Goal: Task Accomplishment & Management: Use online tool/utility

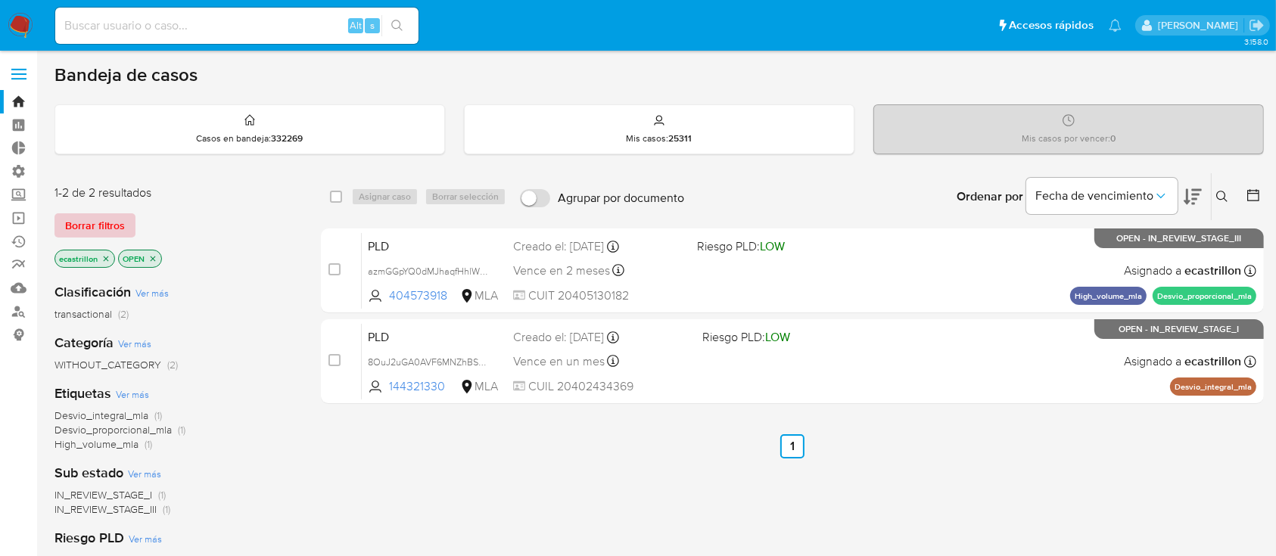
click at [80, 224] on span "Borrar filtros" at bounding box center [95, 225] width 60 height 21
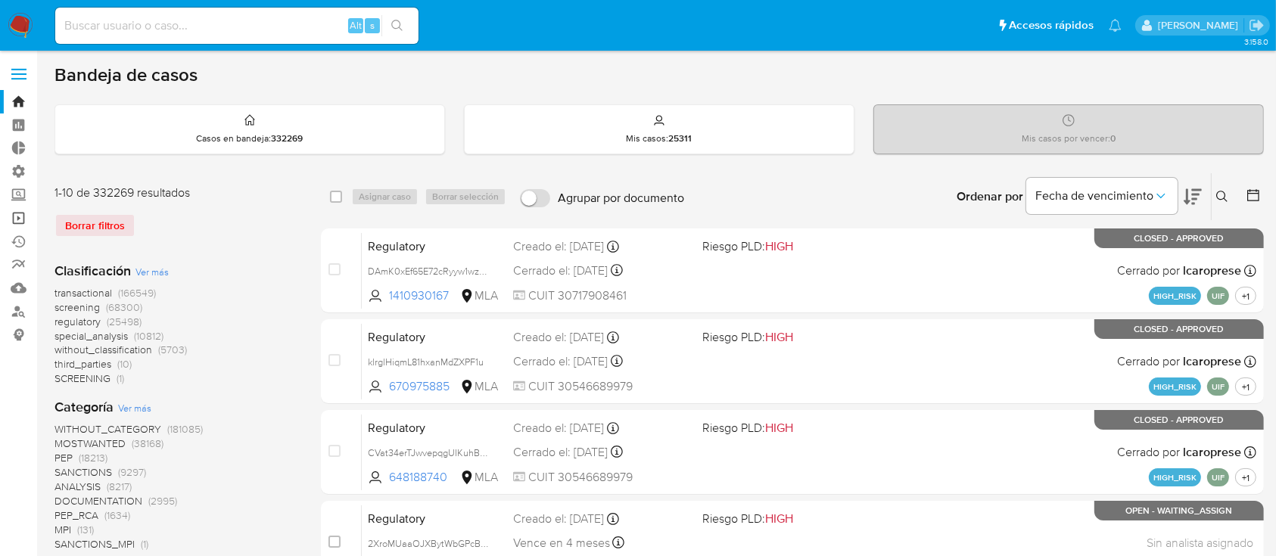
click at [24, 208] on link "Operaciones masivas" at bounding box center [90, 218] width 180 height 23
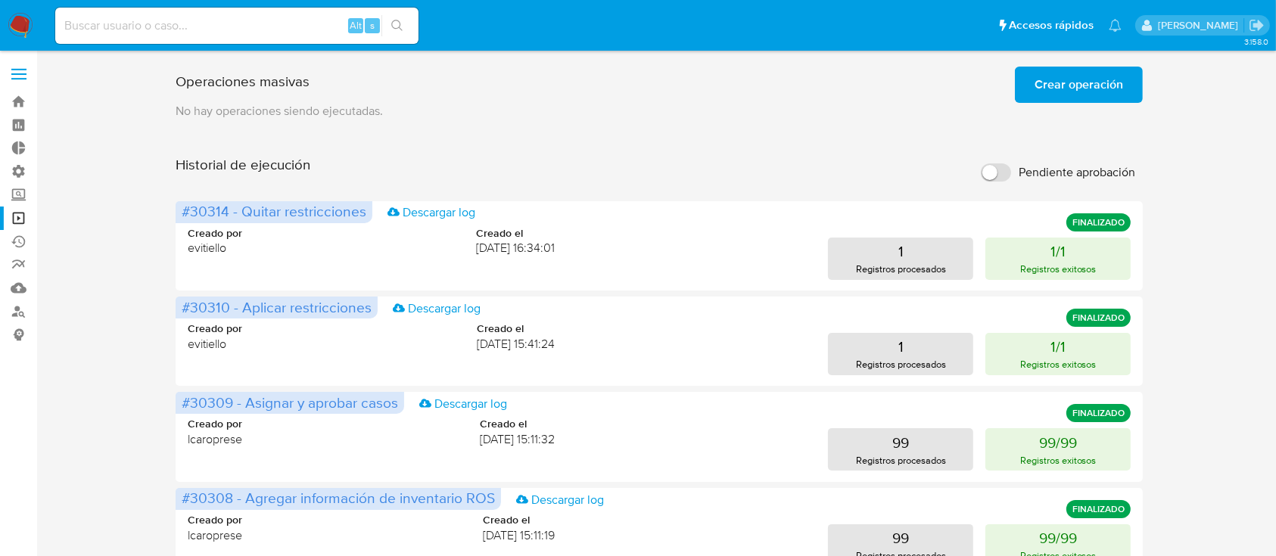
click at [1007, 117] on p "No hay operaciones siendo ejecutadas." at bounding box center [659, 111] width 967 height 17
click at [1056, 84] on span "Crear operación" at bounding box center [1079, 84] width 89 height 33
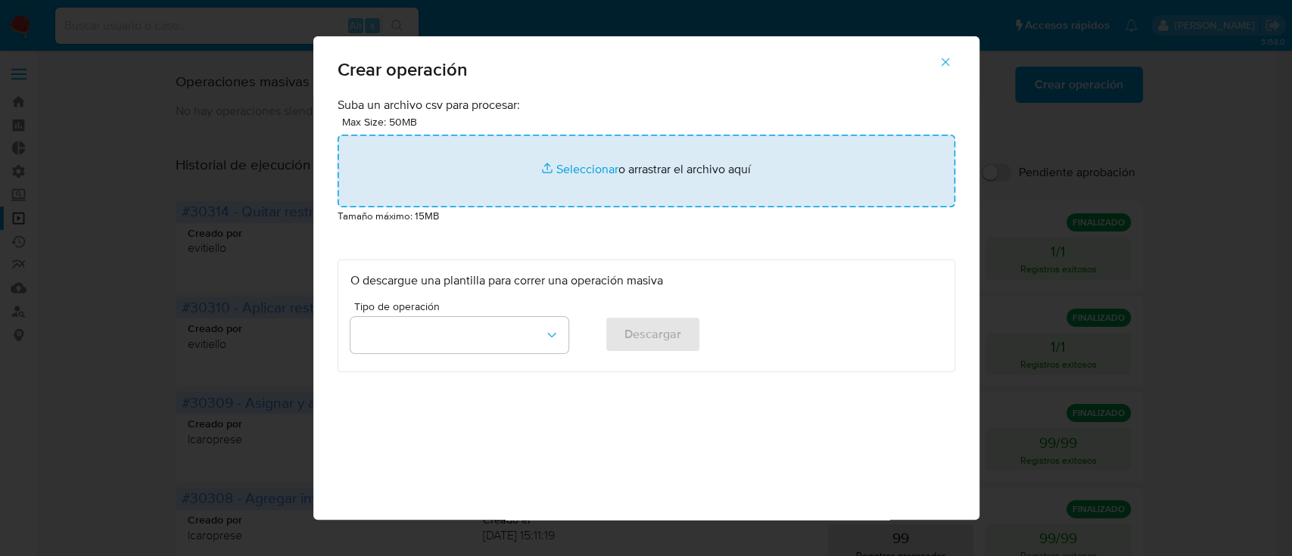
click at [607, 178] on input "file" at bounding box center [647, 171] width 618 height 73
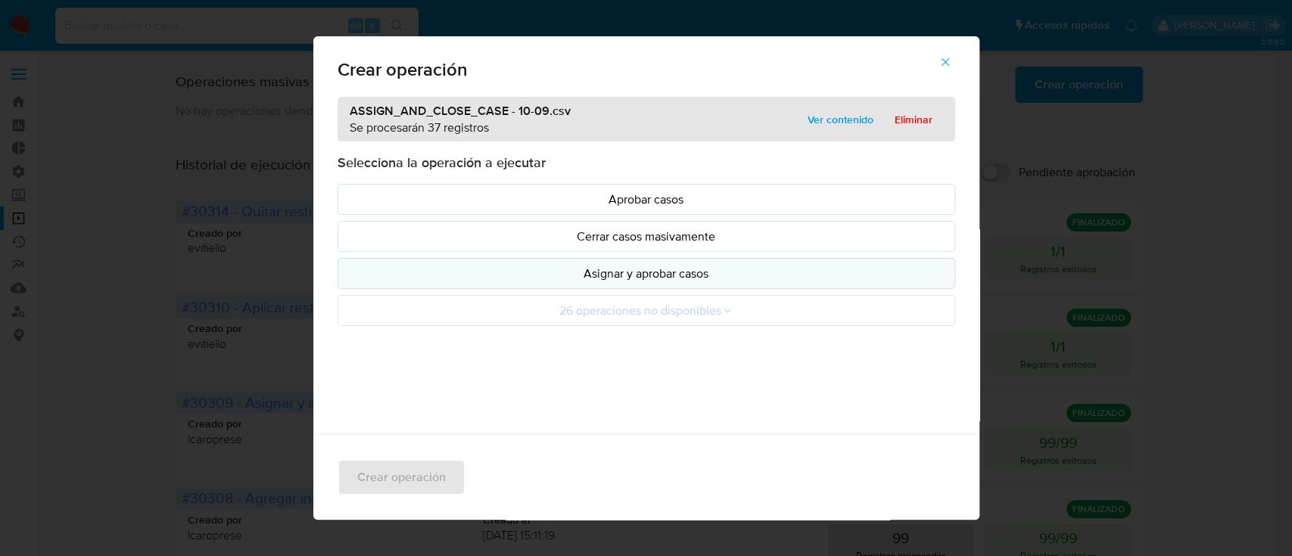
click at [620, 273] on p "Asignar y aprobar casos" at bounding box center [646, 273] width 592 height 17
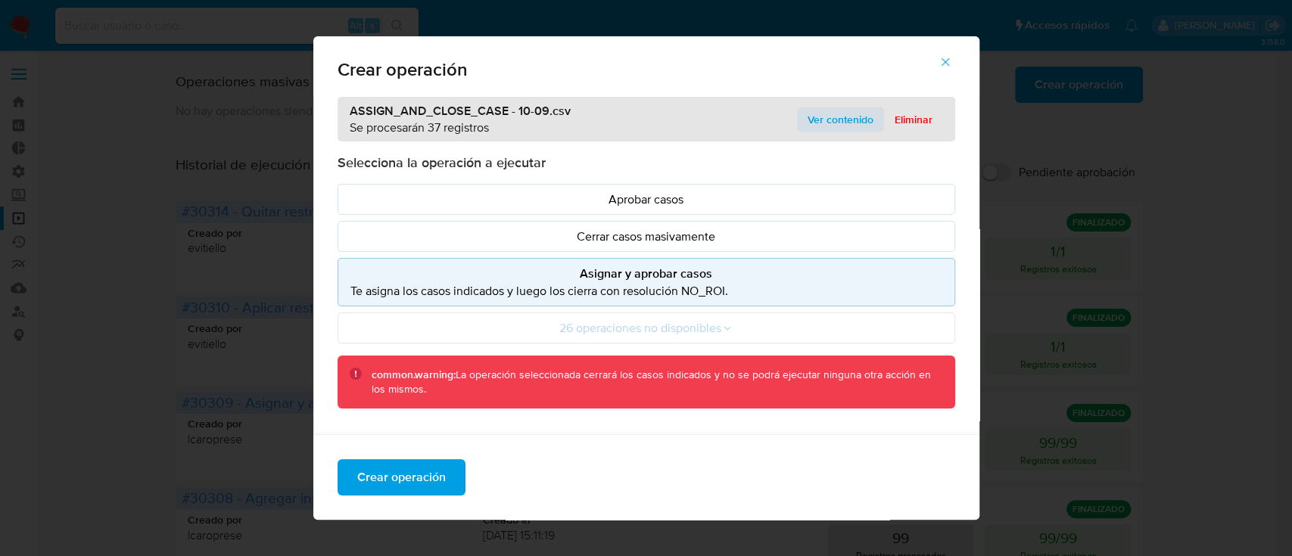
click at [824, 122] on span "Ver contenido" at bounding box center [841, 119] width 66 height 21
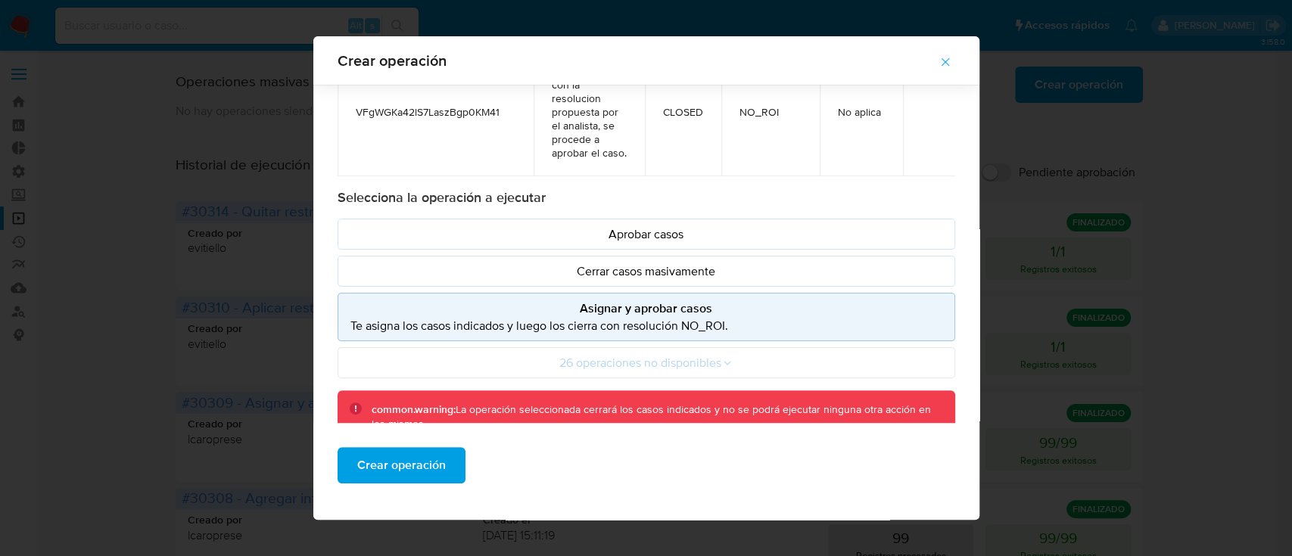
scroll to position [176, 0]
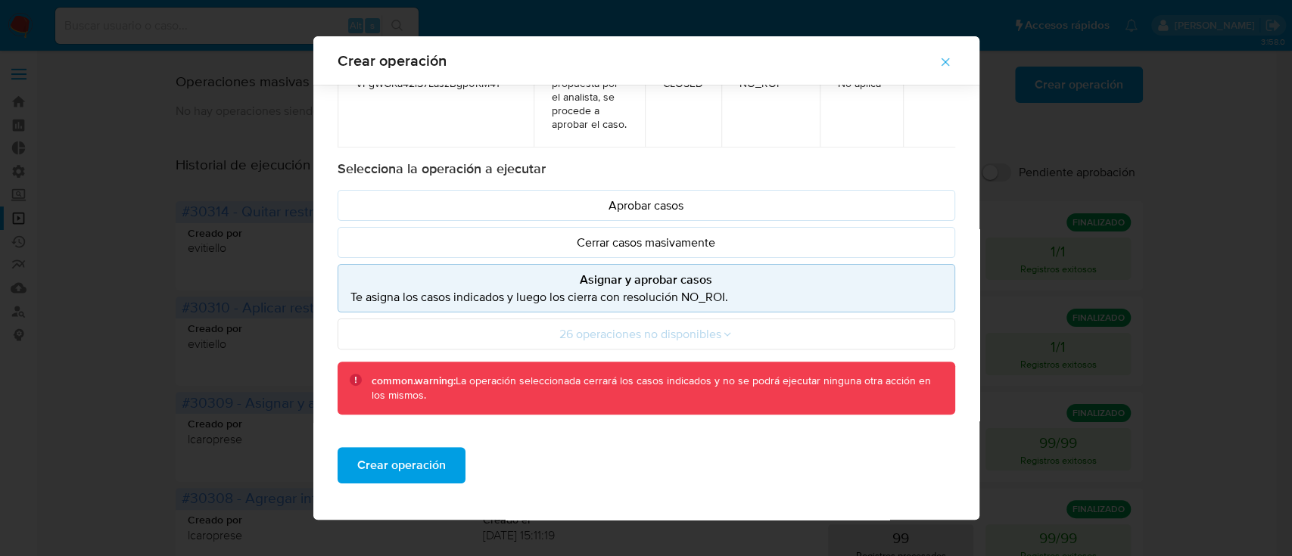
click at [644, 276] on p "Asignar y aprobar casos" at bounding box center [646, 279] width 592 height 17
click at [418, 475] on span "Crear operación" at bounding box center [401, 465] width 89 height 33
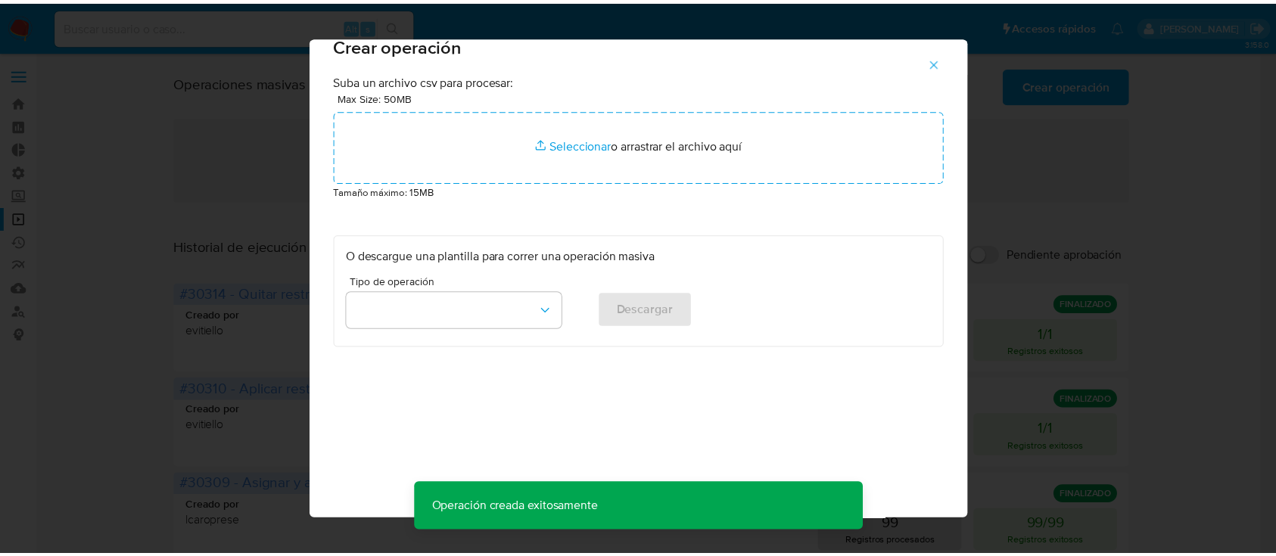
scroll to position [12, 0]
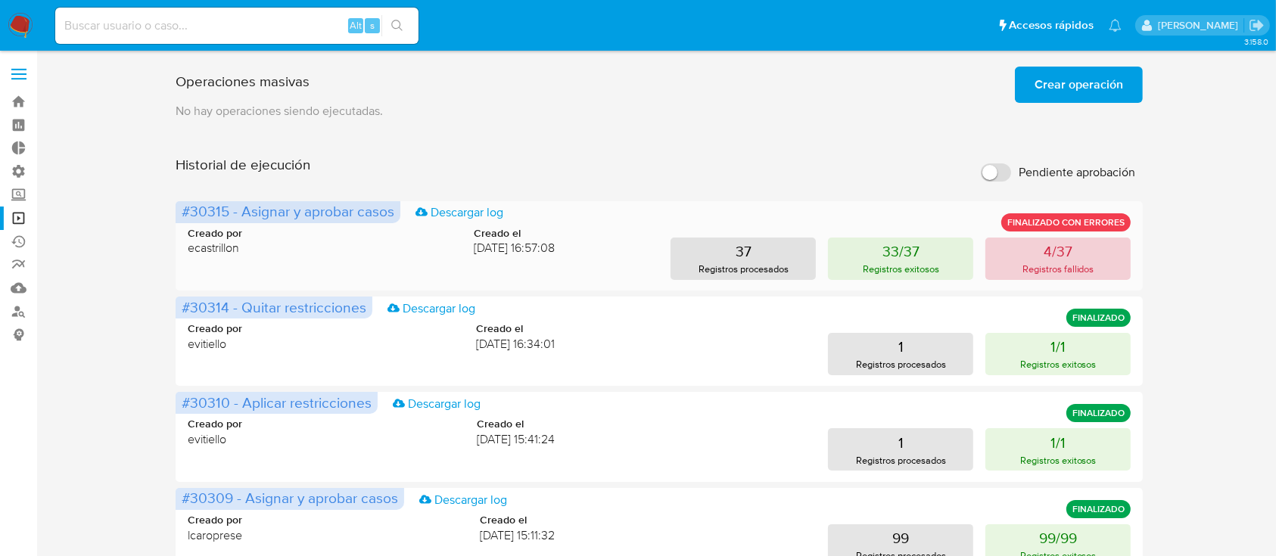
click at [1079, 255] on button "4/37 Registros fallidos" at bounding box center [1058, 259] width 145 height 42
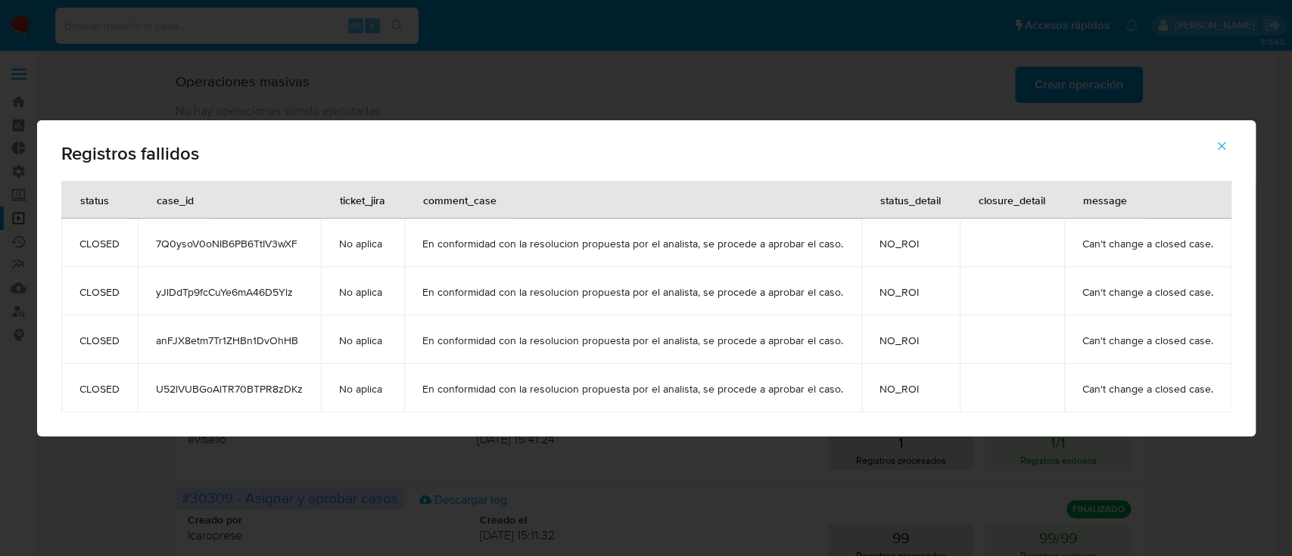
click at [1226, 142] on button "button" at bounding box center [1221, 146] width 53 height 36
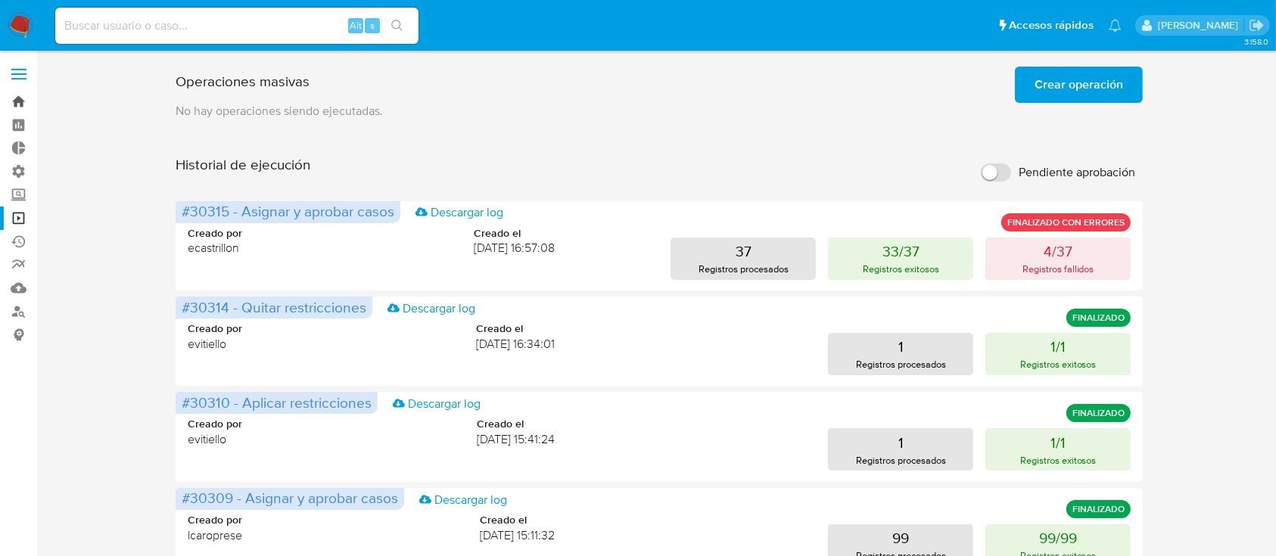
click at [6, 96] on link "Bandeja" at bounding box center [90, 101] width 180 height 23
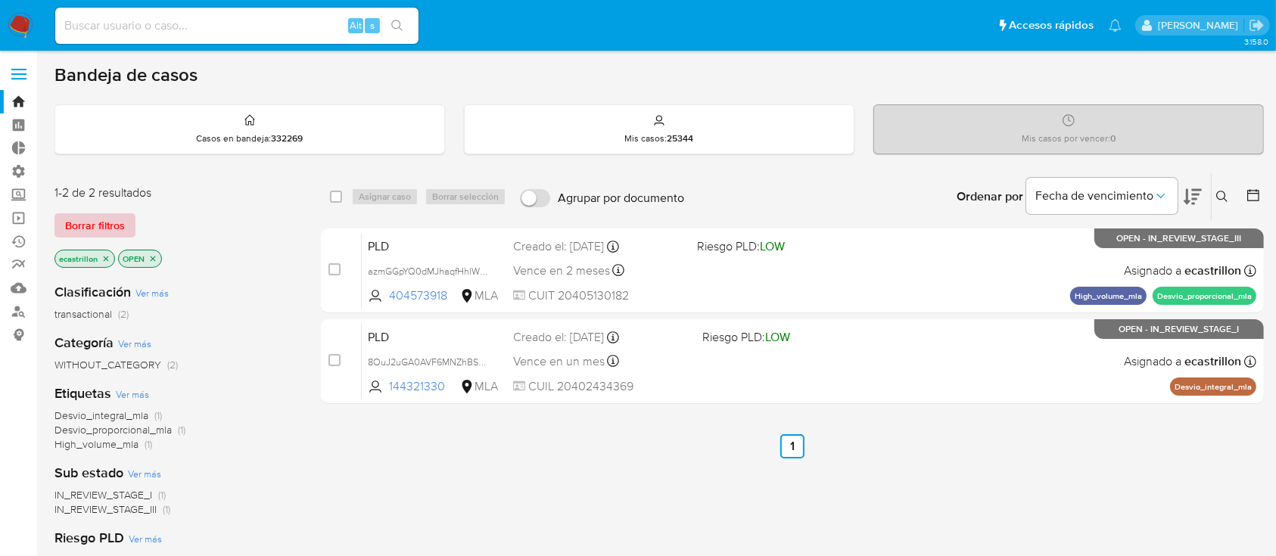
click at [107, 223] on span "Borrar filtros" at bounding box center [95, 225] width 60 height 21
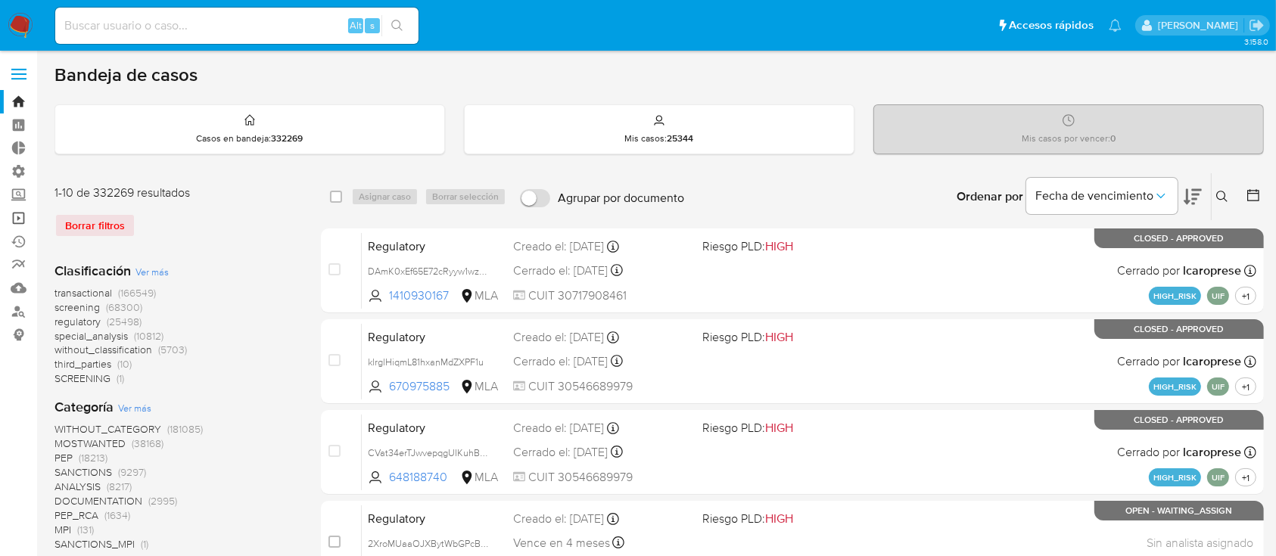
click at [20, 223] on link "Operaciones masivas" at bounding box center [90, 218] width 180 height 23
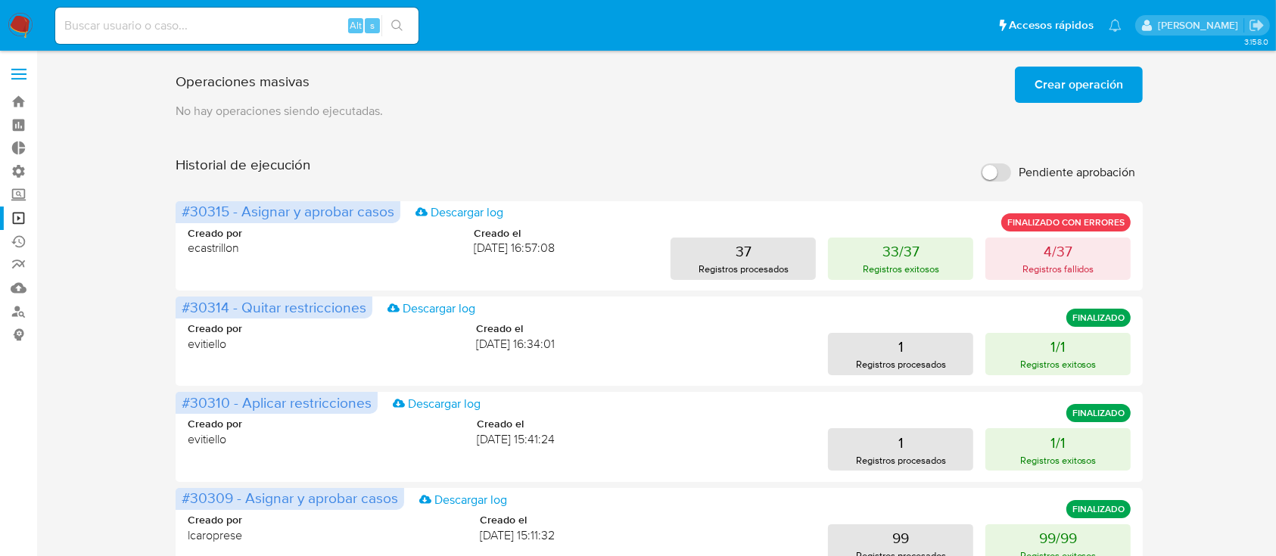
click at [1048, 86] on span "Crear operación" at bounding box center [1079, 84] width 89 height 33
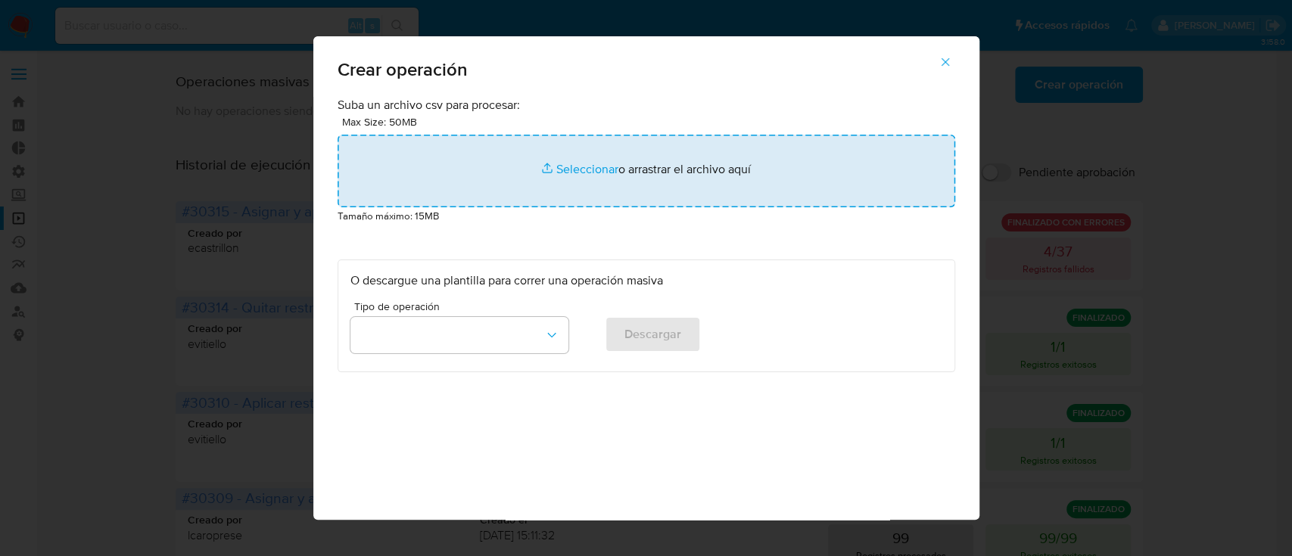
click at [660, 171] on input "file" at bounding box center [647, 171] width 618 height 73
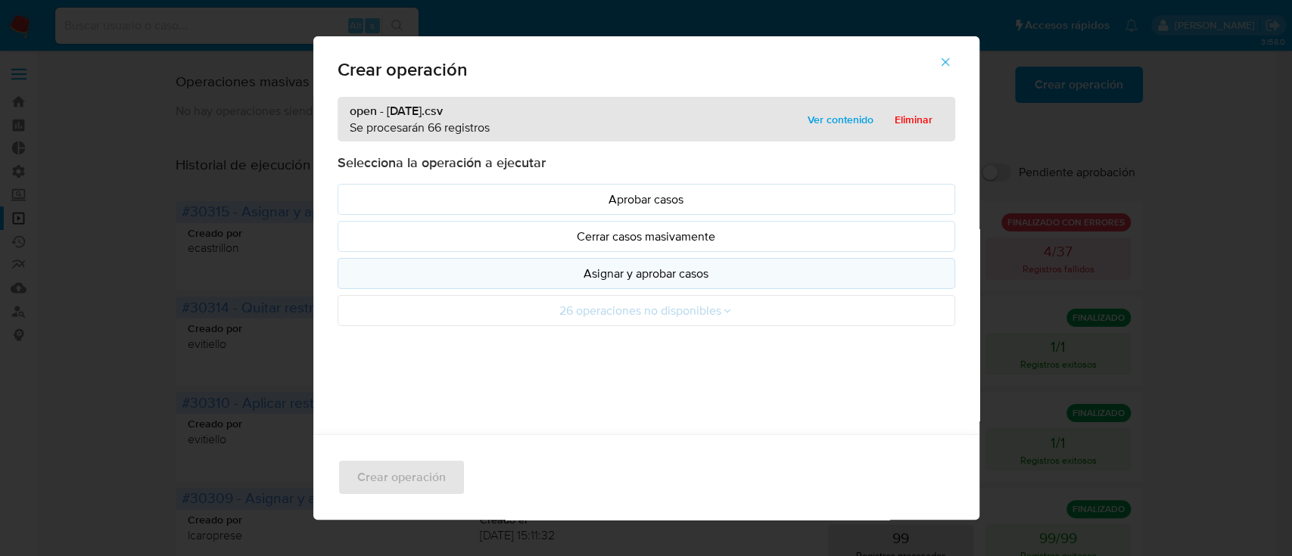
click at [553, 278] on p "Asignar y aprobar casos" at bounding box center [646, 273] width 592 height 17
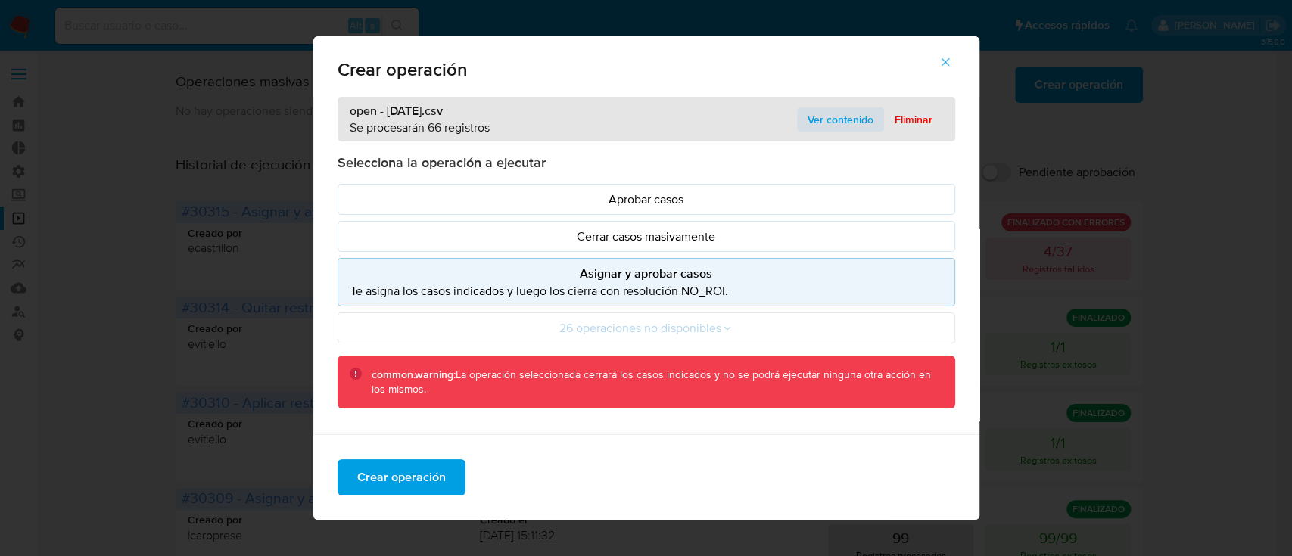
click at [840, 109] on span "Ver contenido" at bounding box center [841, 119] width 66 height 21
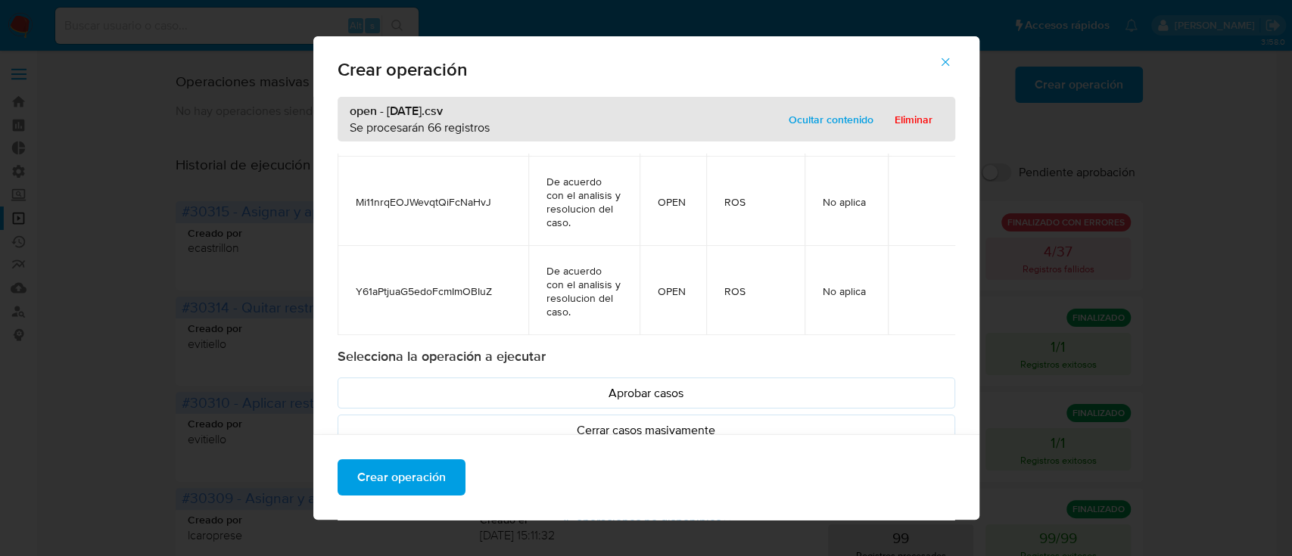
scroll to position [176, 0]
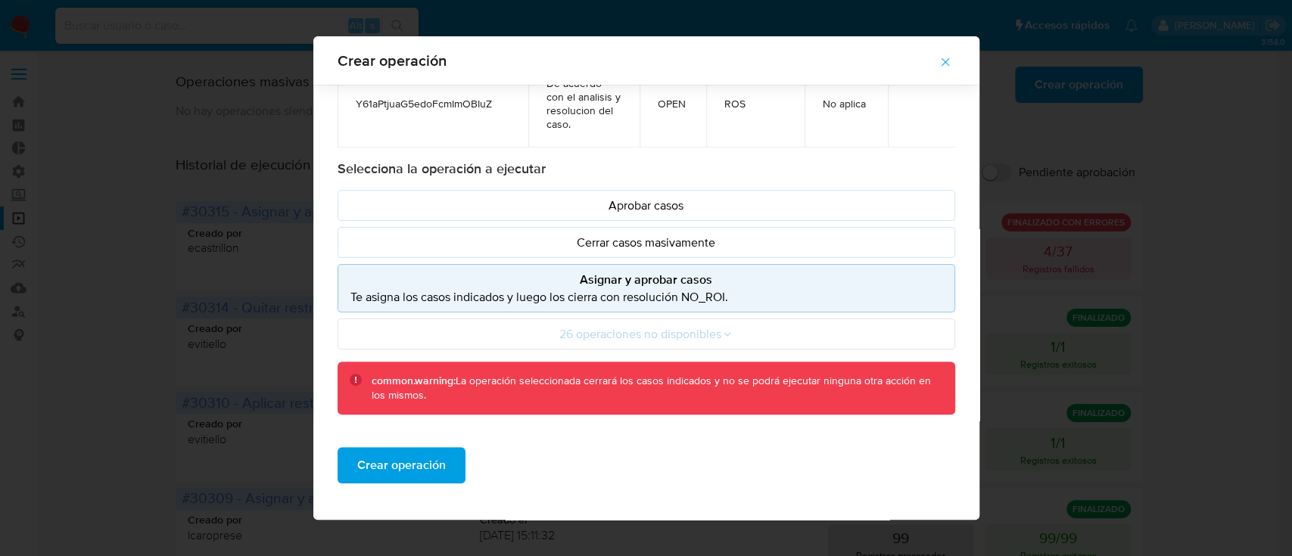
click at [417, 288] on p "Te asigna los casos indicados y luego los cierra con resolución NO_ROI." at bounding box center [646, 296] width 592 height 17
click at [403, 461] on span "Crear operación" at bounding box center [401, 465] width 89 height 33
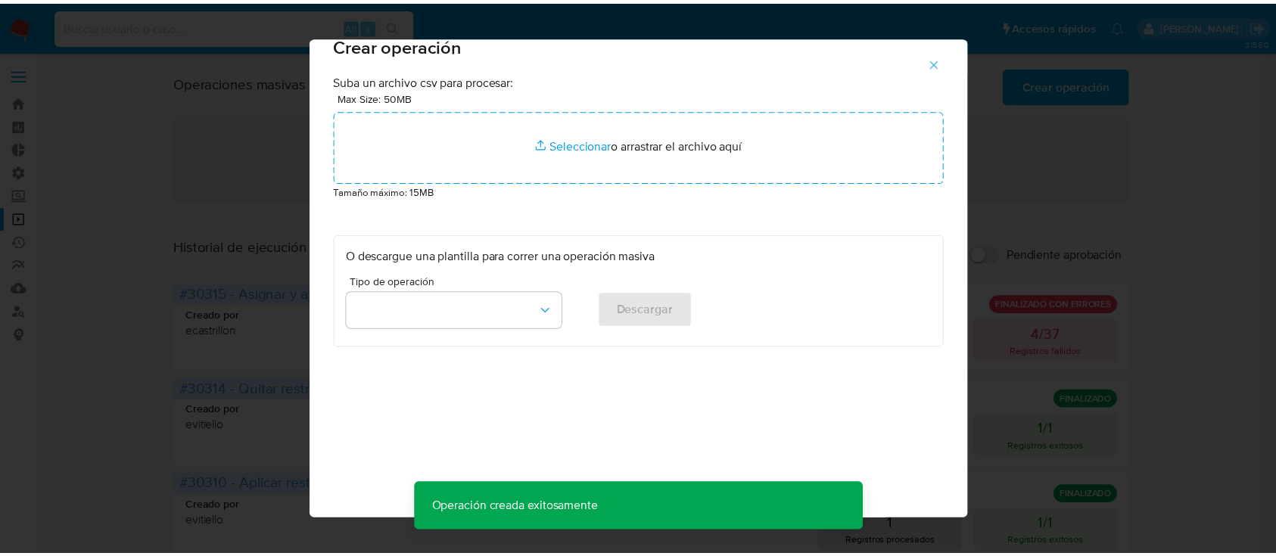
scroll to position [12, 0]
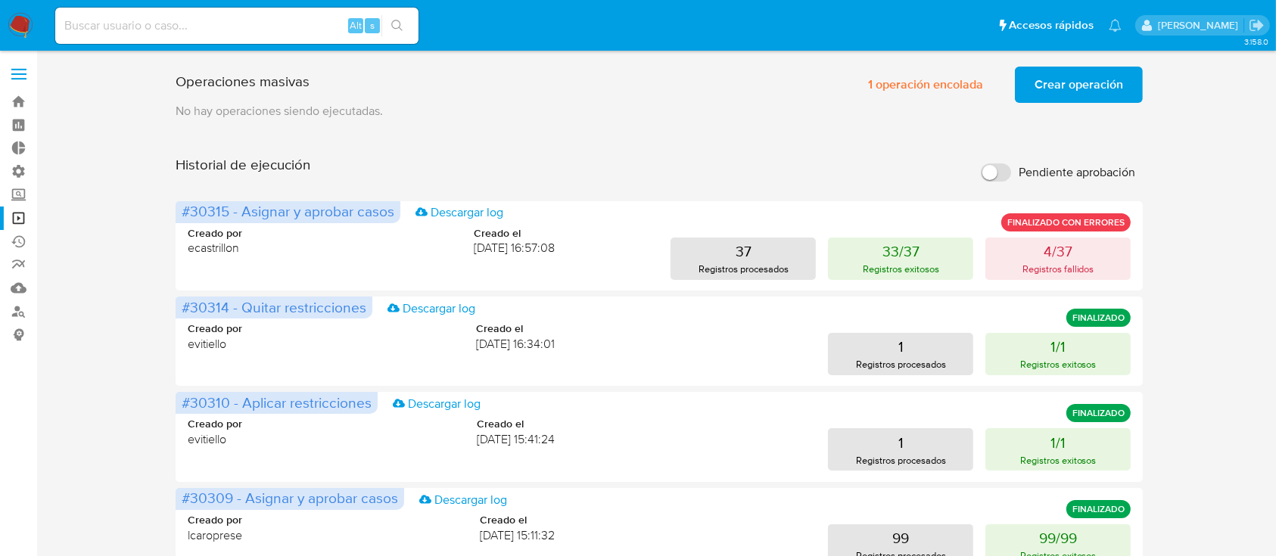
click at [284, 21] on input at bounding box center [236, 26] width 363 height 20
paste input "ySfWCjkh1kWdVLK5D4Fd42yA"
type input "ySfWCjkh1kWdVLK5D4Fd42yA"
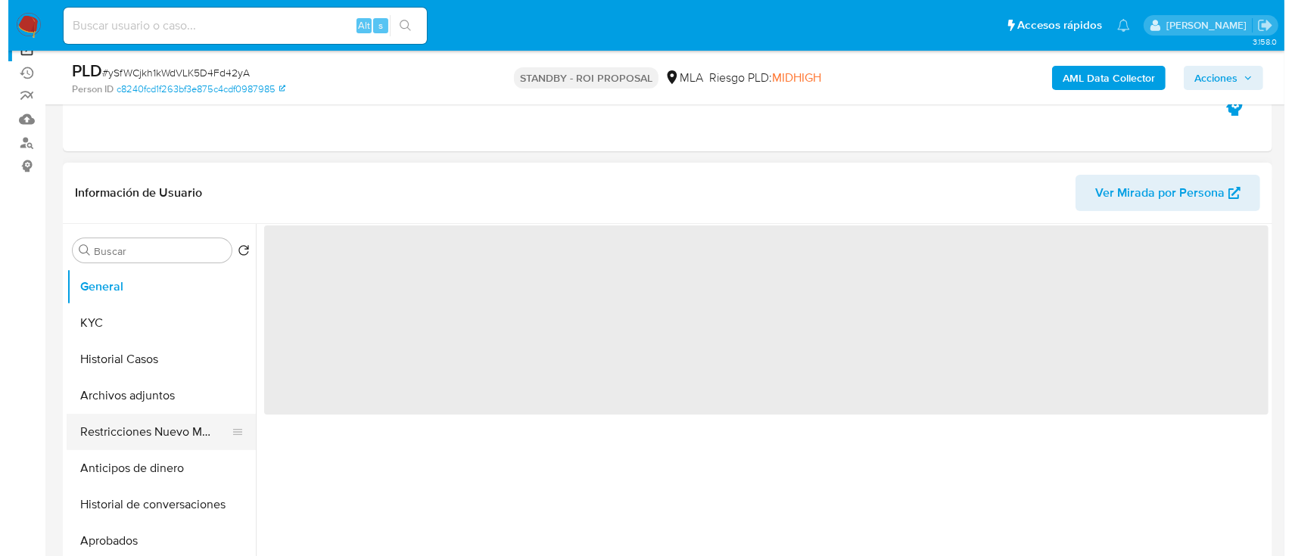
scroll to position [170, 0]
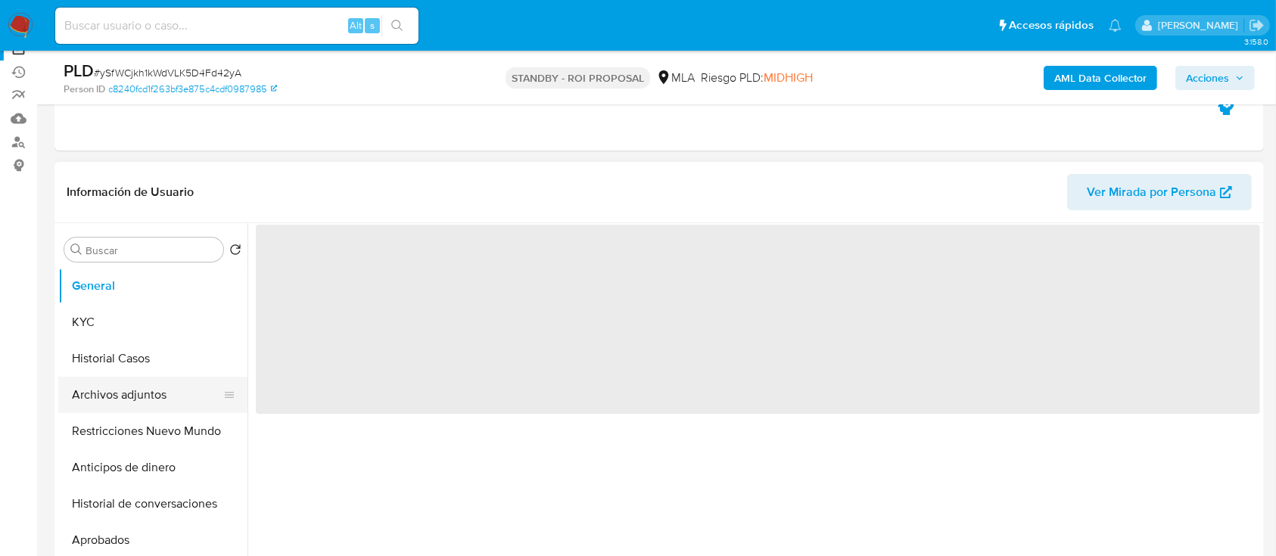
click at [129, 406] on button "Archivos adjuntos" at bounding box center [146, 395] width 177 height 36
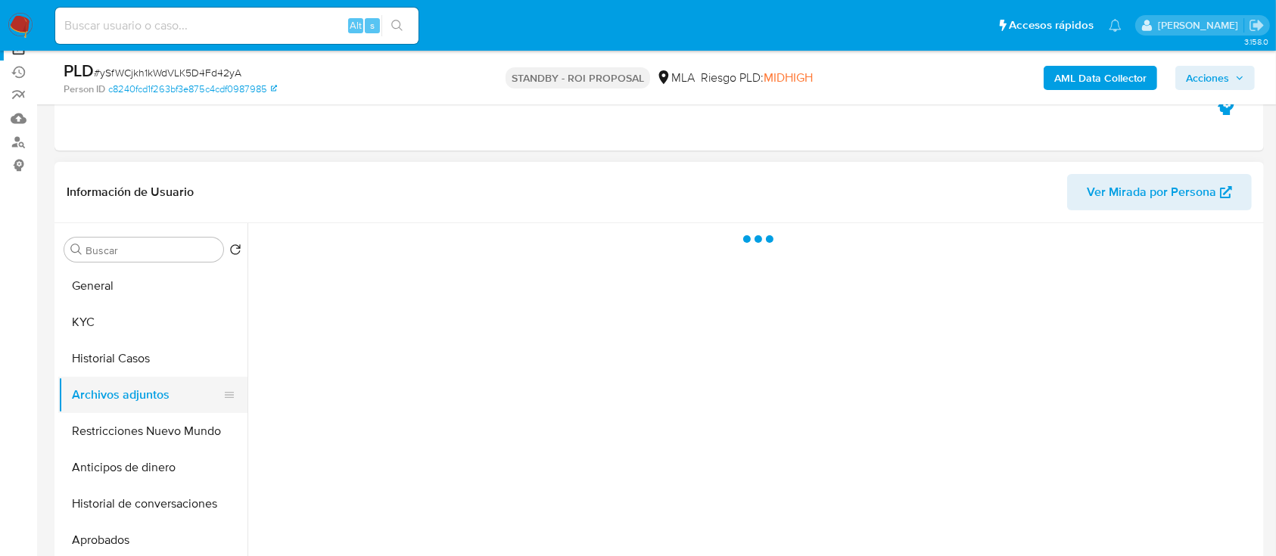
select select "10"
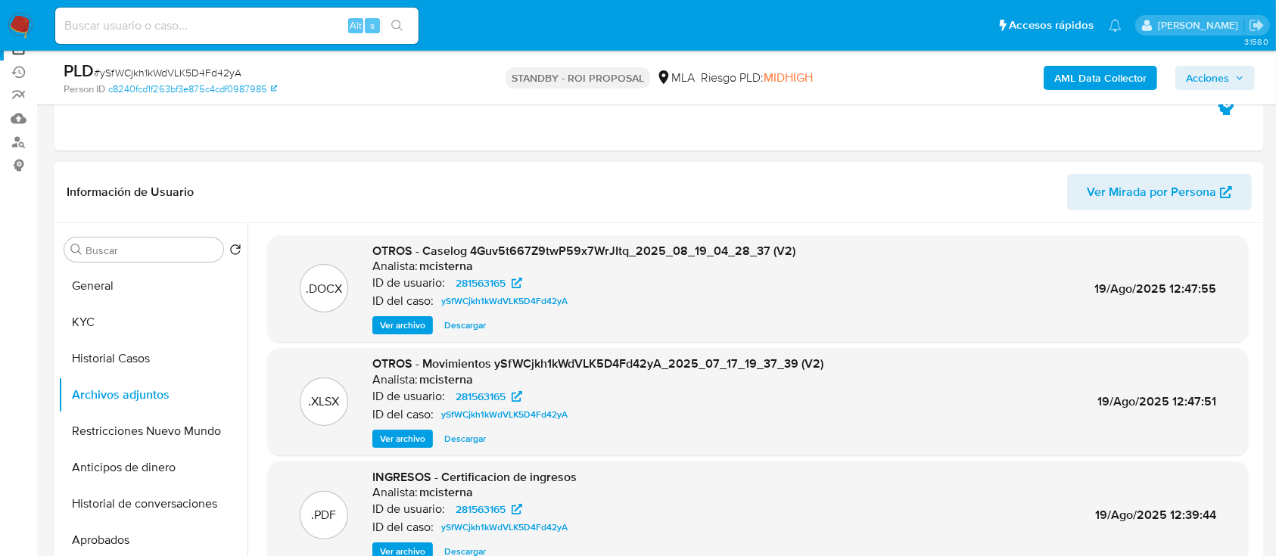
click at [401, 331] on span "Ver archivo" at bounding box center [402, 325] width 45 height 15
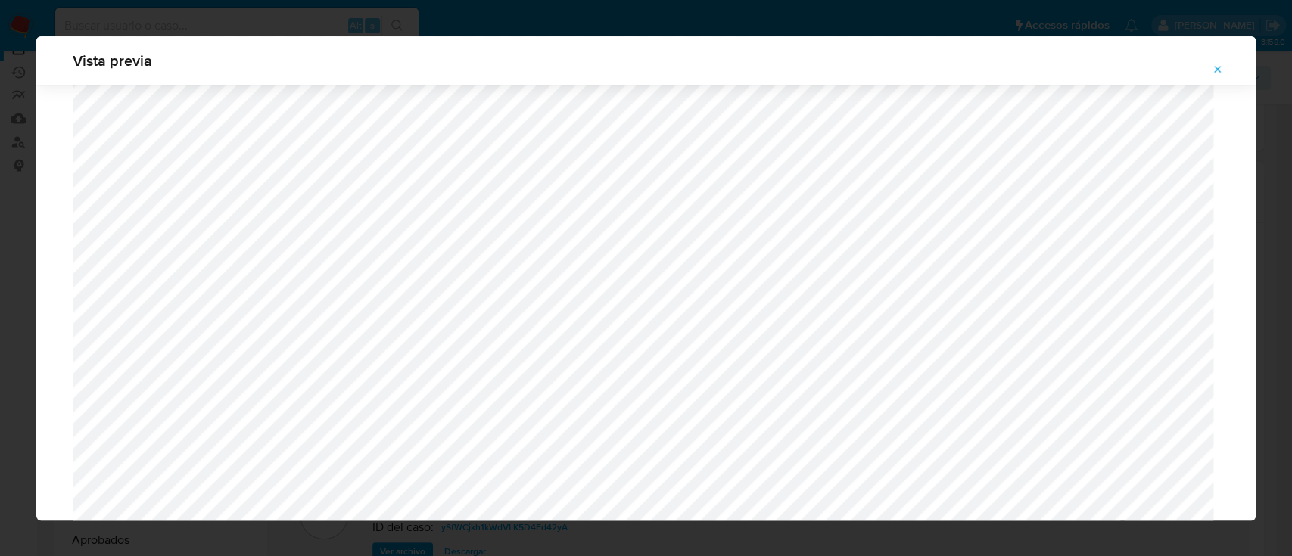
scroll to position [718, 0]
click at [1212, 69] on icon "Attachment preview" at bounding box center [1218, 70] width 12 height 12
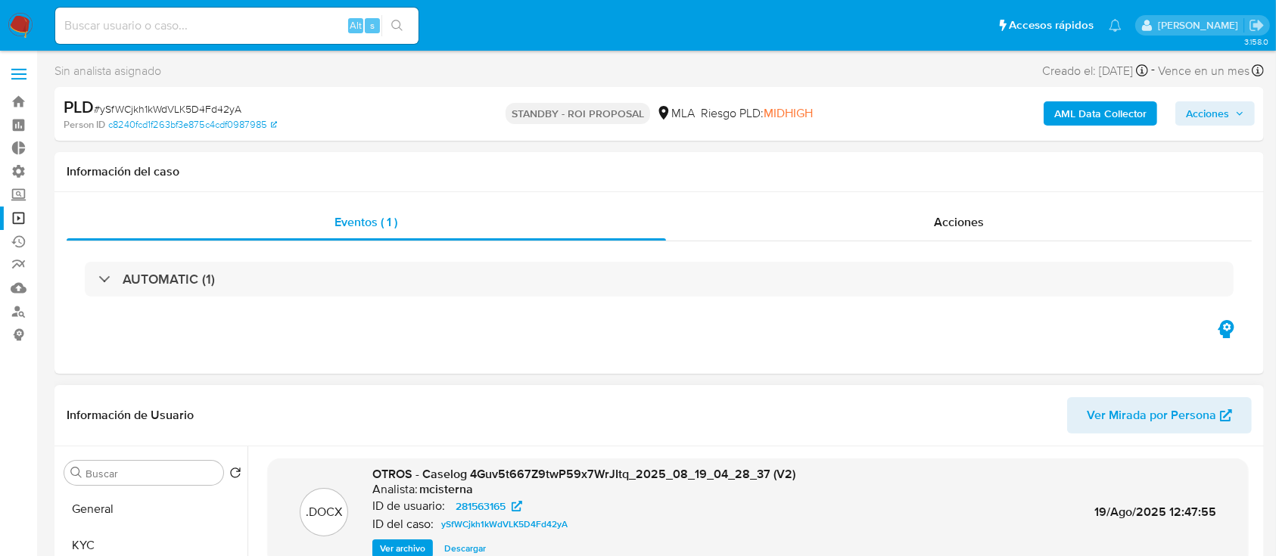
scroll to position [6, 0]
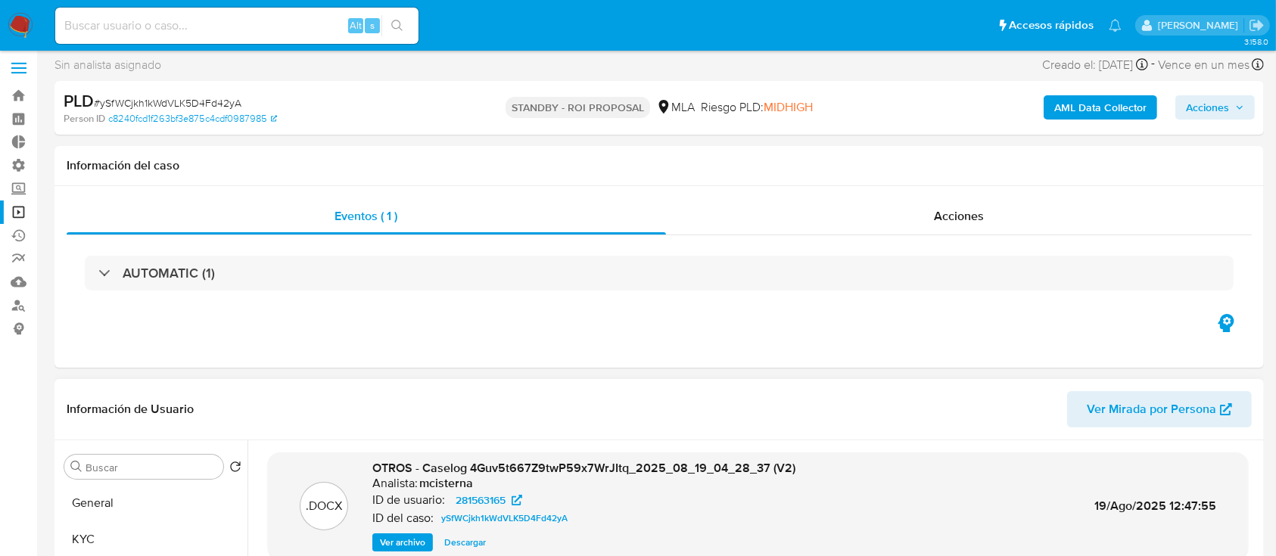
click at [16, 210] on link "Operaciones masivas" at bounding box center [90, 212] width 180 height 23
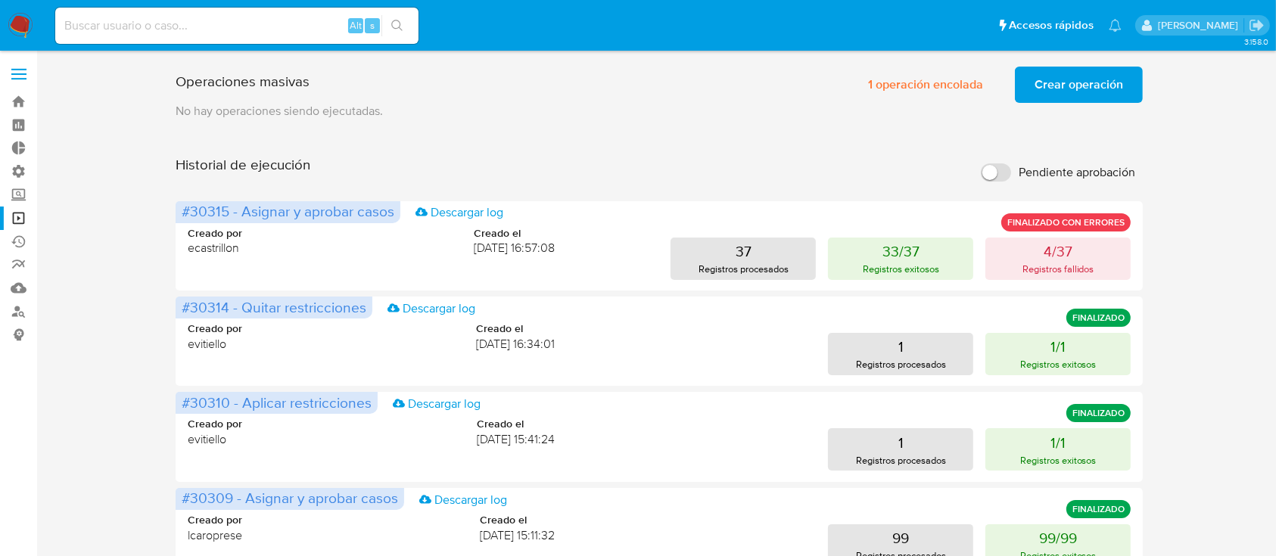
click at [1061, 101] on span "Crear operación" at bounding box center [1079, 84] width 89 height 33
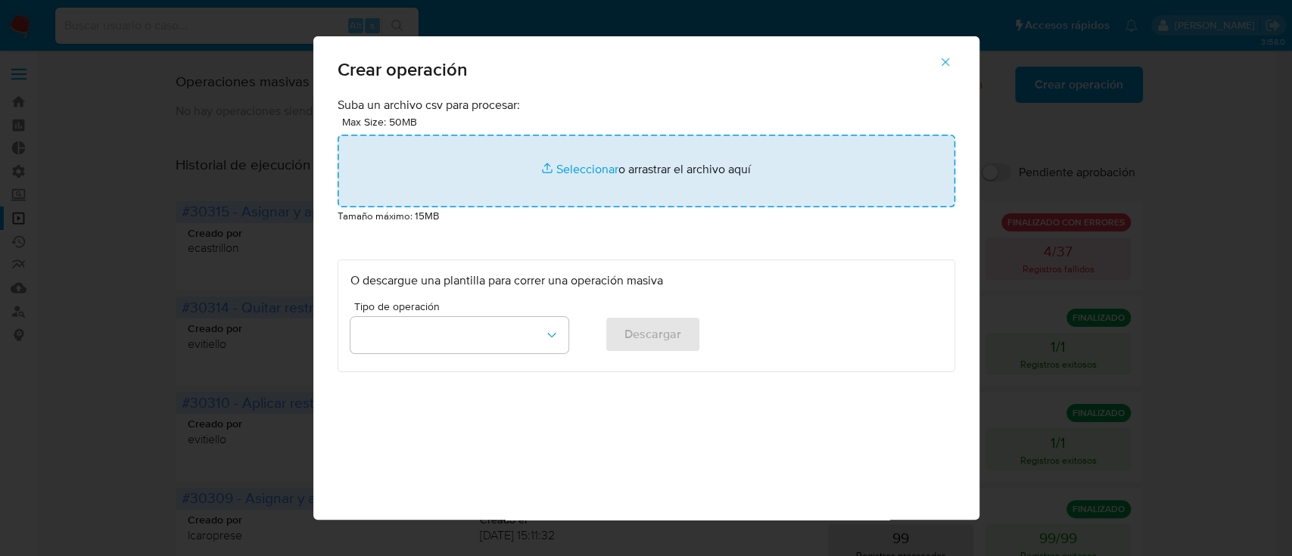
click at [550, 187] on input "file" at bounding box center [647, 171] width 618 height 73
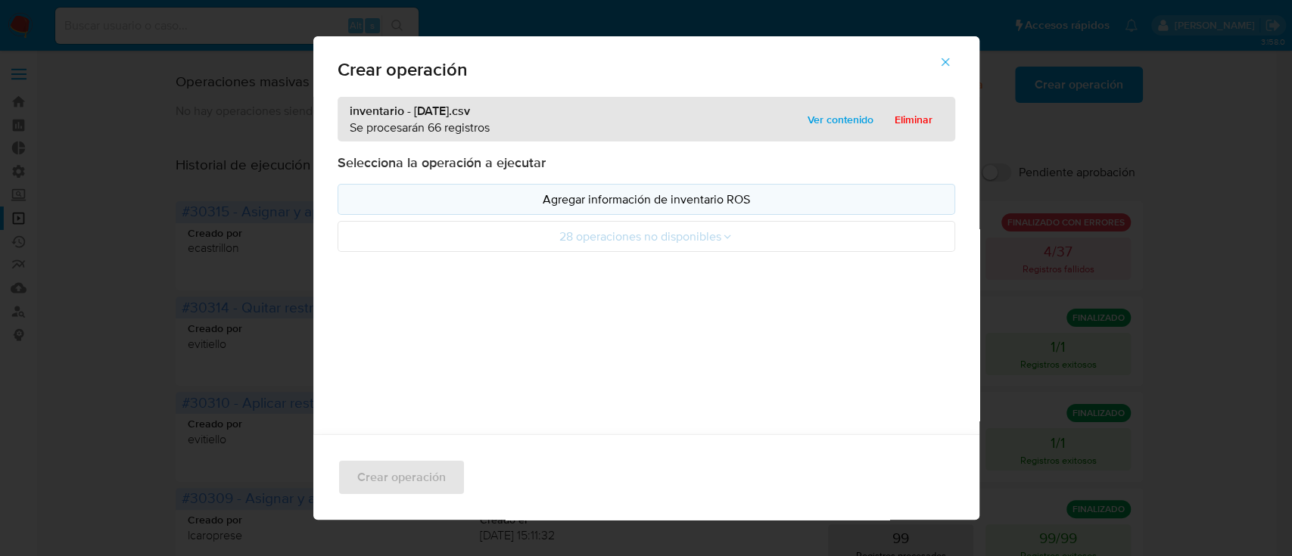
click at [357, 194] on p "Agregar información de inventario ROS" at bounding box center [646, 199] width 592 height 17
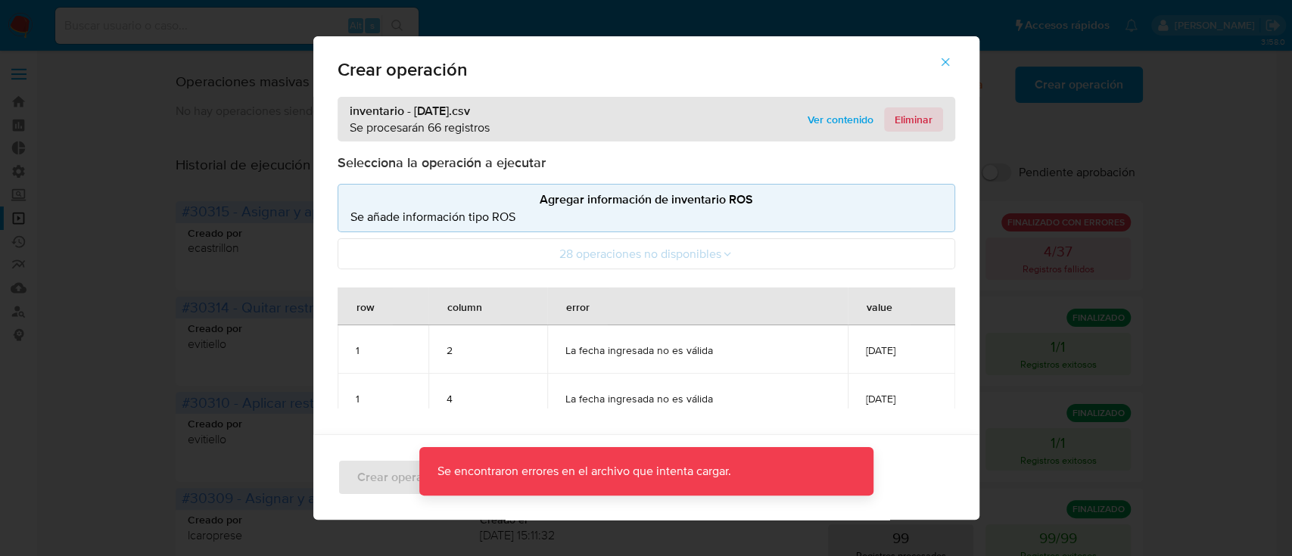
click at [898, 126] on span "Eliminar" at bounding box center [914, 119] width 38 height 21
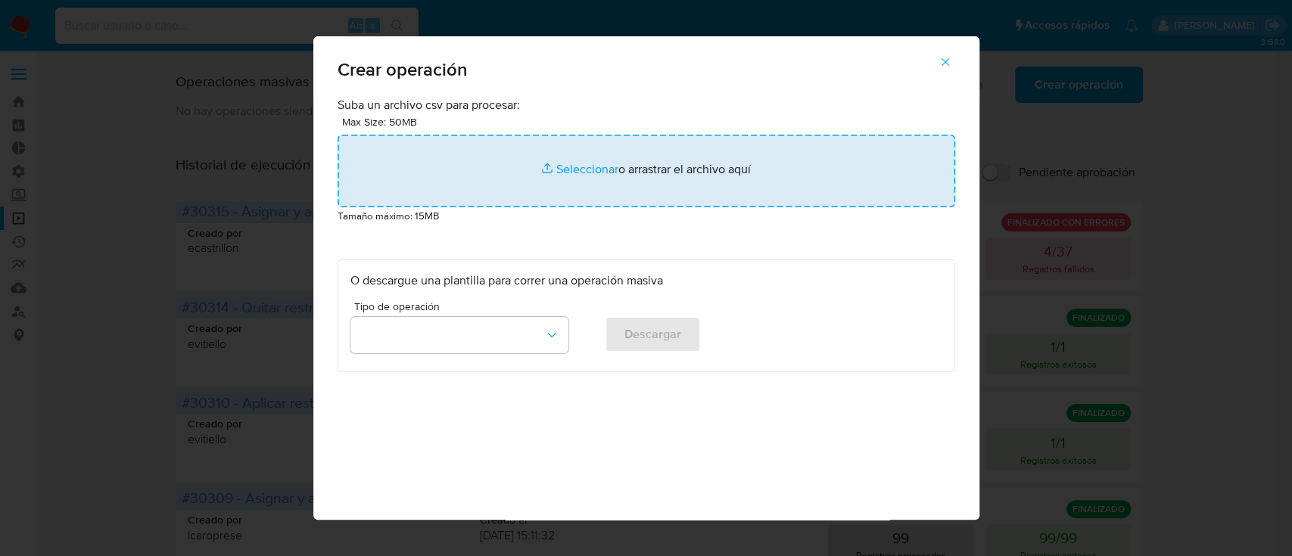
click at [636, 169] on input "file" at bounding box center [647, 171] width 618 height 73
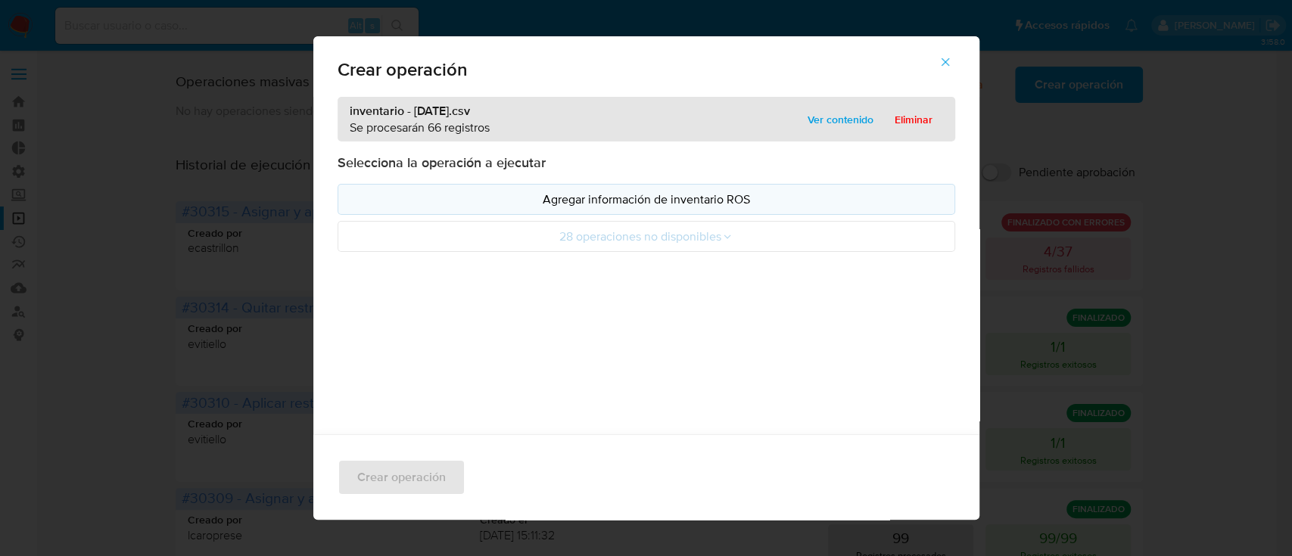
click at [406, 199] on p "Agregar información de inventario ROS" at bounding box center [646, 199] width 592 height 17
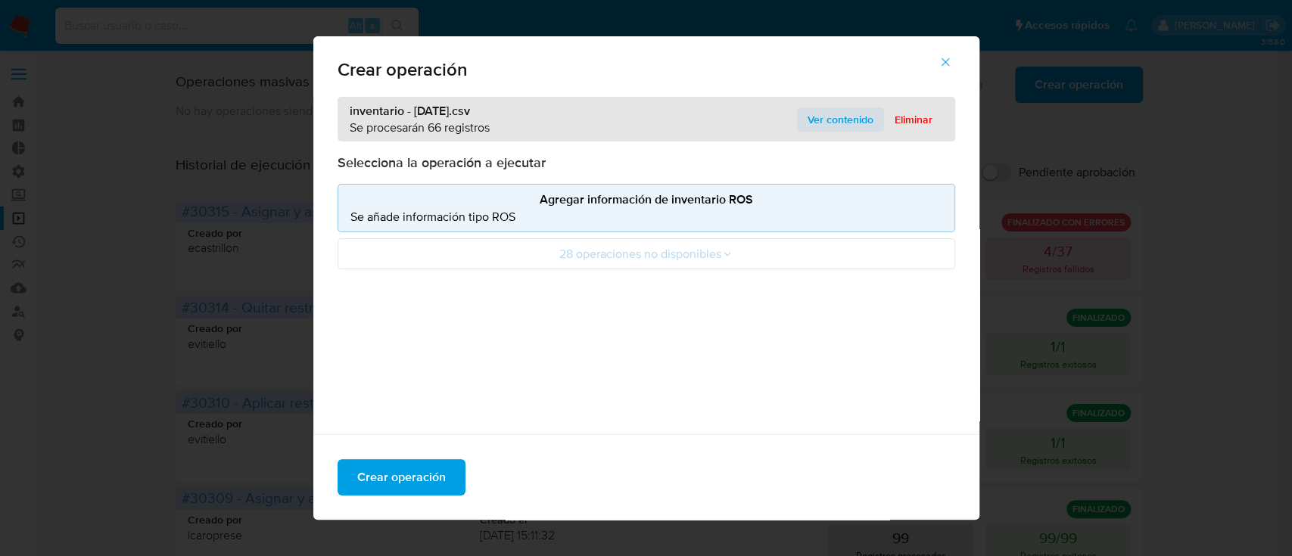
click at [832, 115] on span "Ver contenido" at bounding box center [841, 119] width 66 height 21
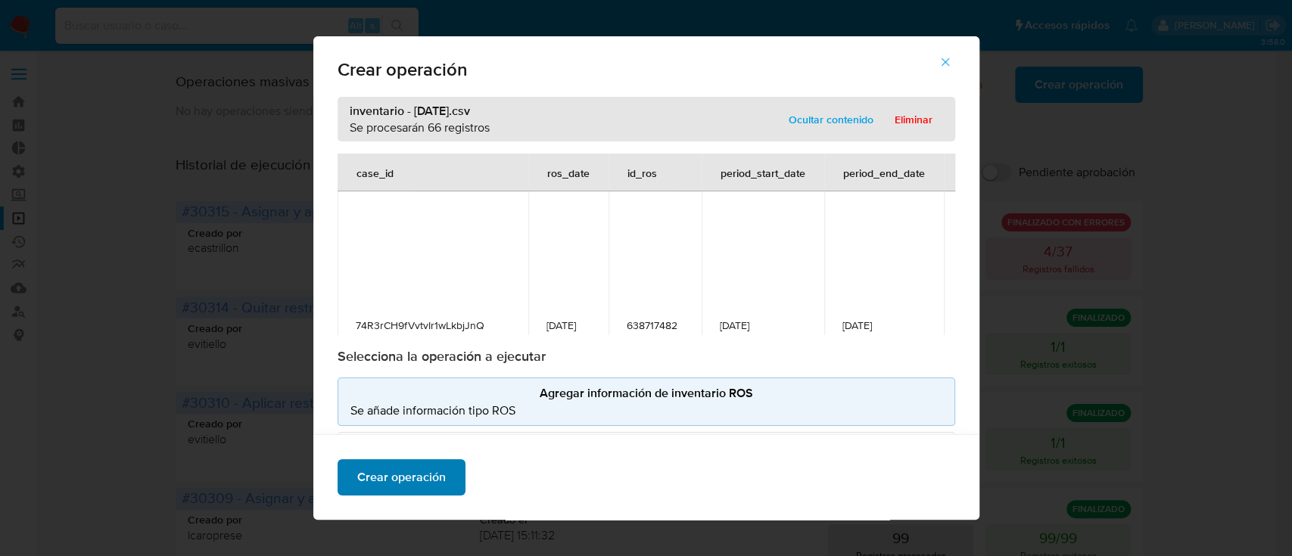
click at [388, 466] on span "Crear operación" at bounding box center [401, 477] width 89 height 33
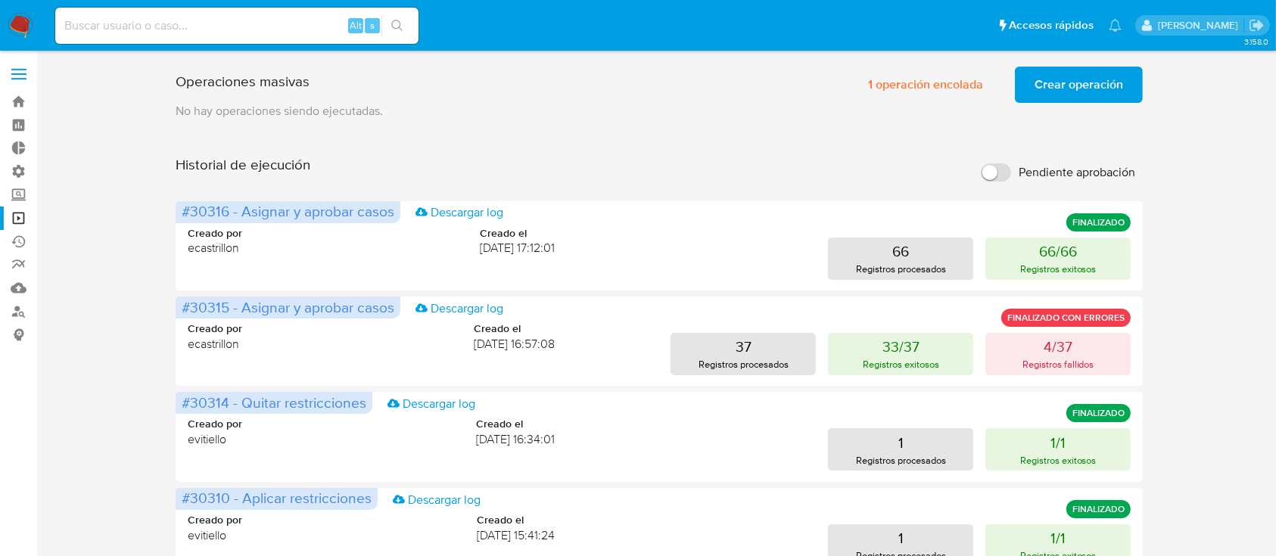
click at [1035, 90] on button "Crear operación" at bounding box center [1079, 85] width 128 height 36
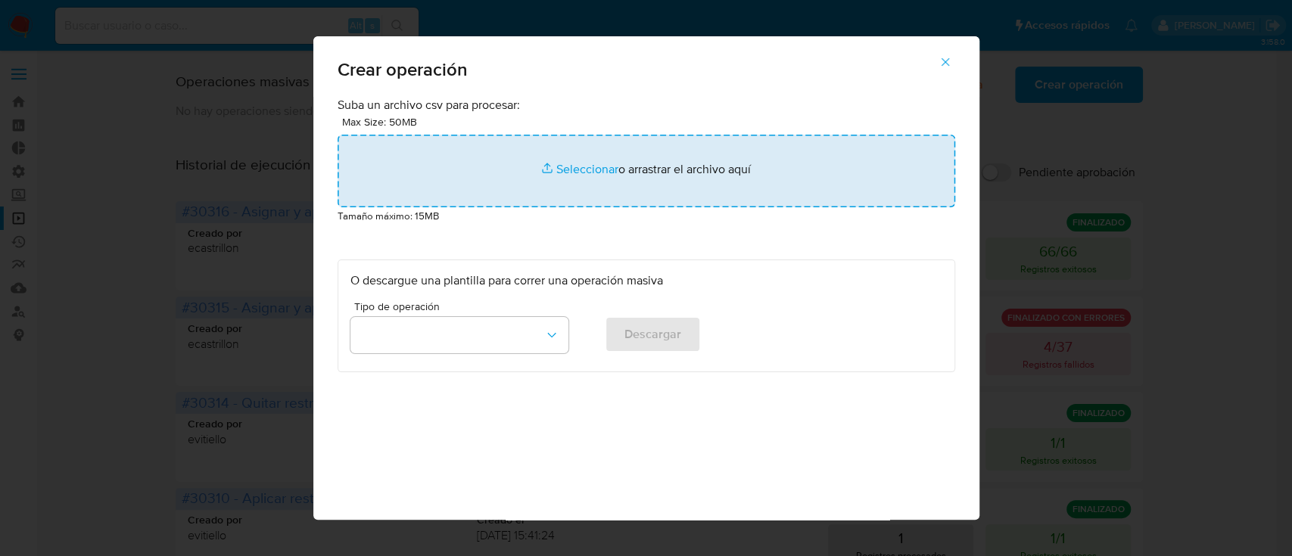
click at [553, 168] on input "file" at bounding box center [647, 171] width 618 height 73
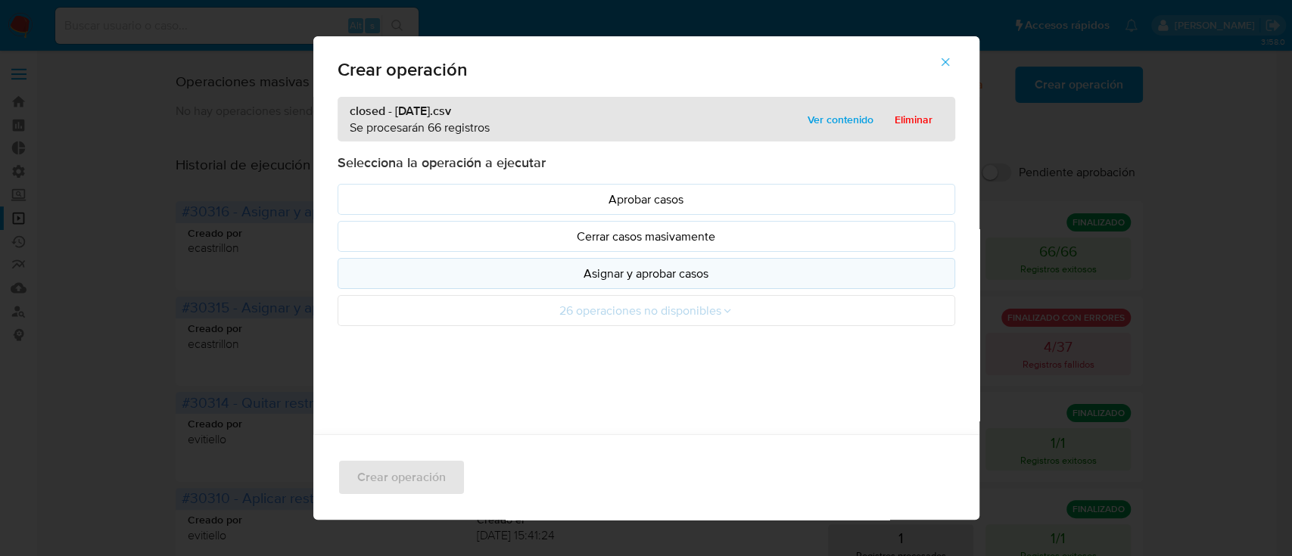
click at [518, 269] on p "Asignar y aprobar casos" at bounding box center [646, 273] width 592 height 17
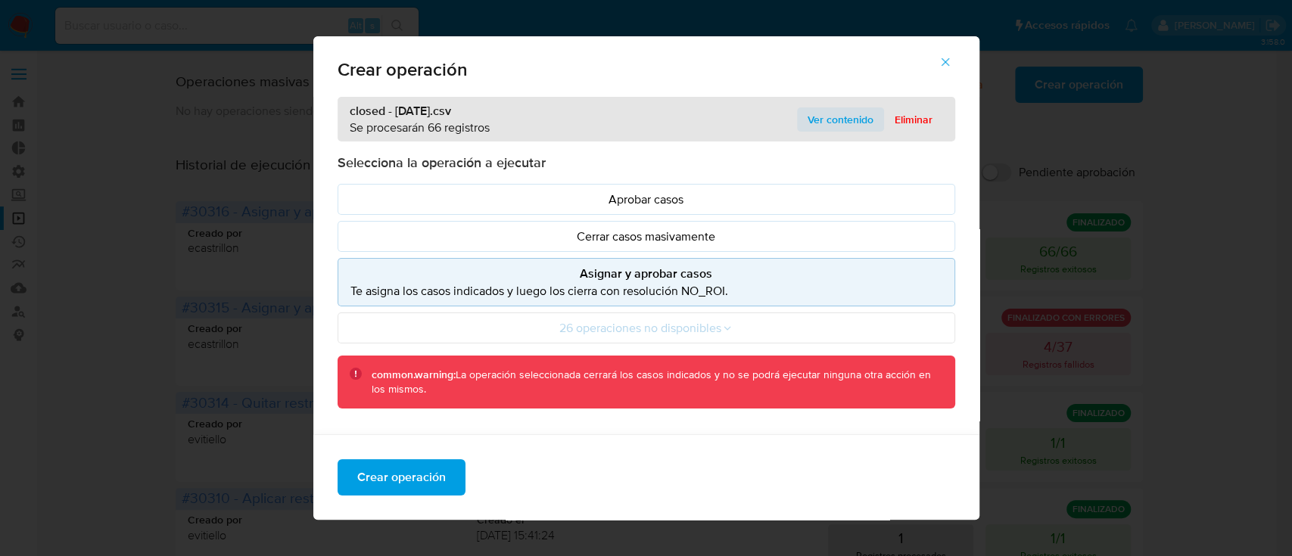
click at [808, 125] on span "Ver contenido" at bounding box center [841, 119] width 66 height 21
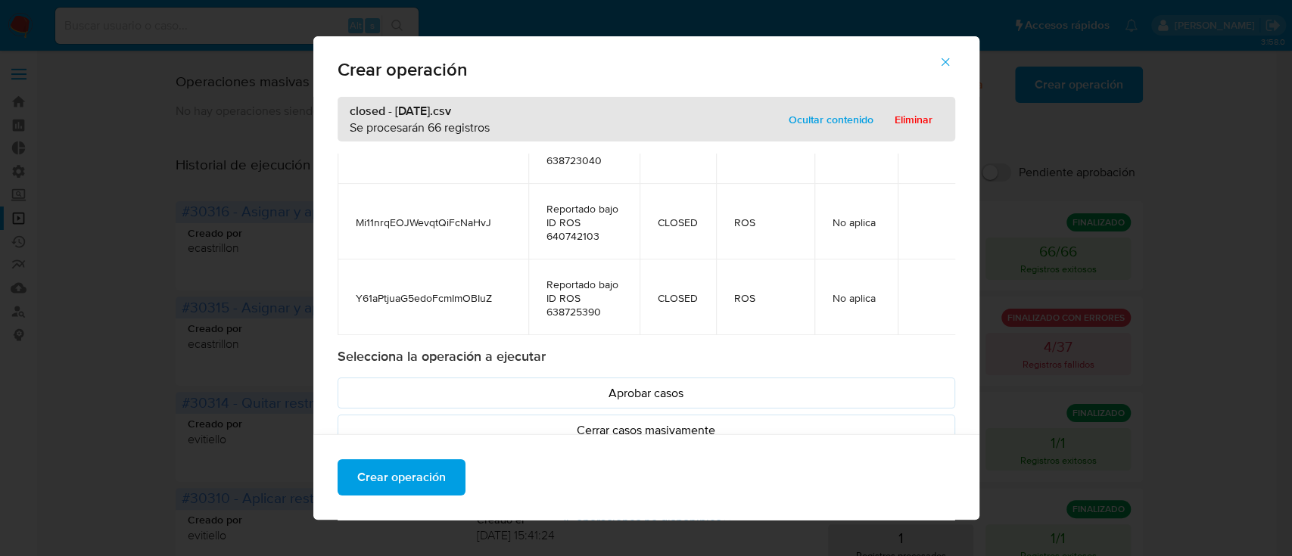
scroll to position [176, 0]
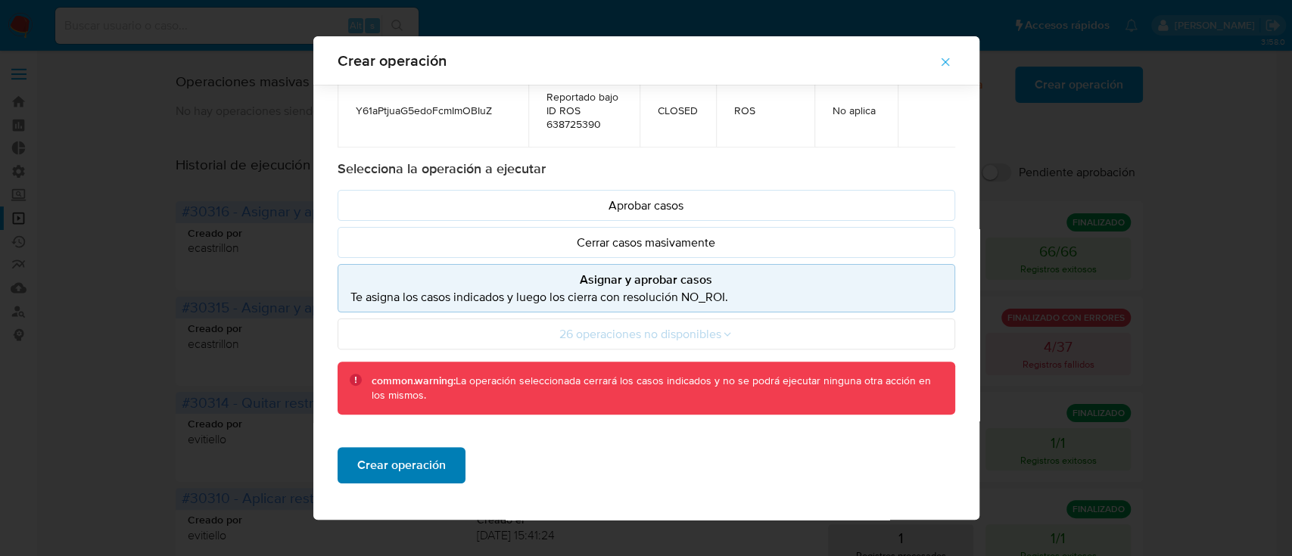
click at [419, 463] on span "Crear operación" at bounding box center [401, 465] width 89 height 33
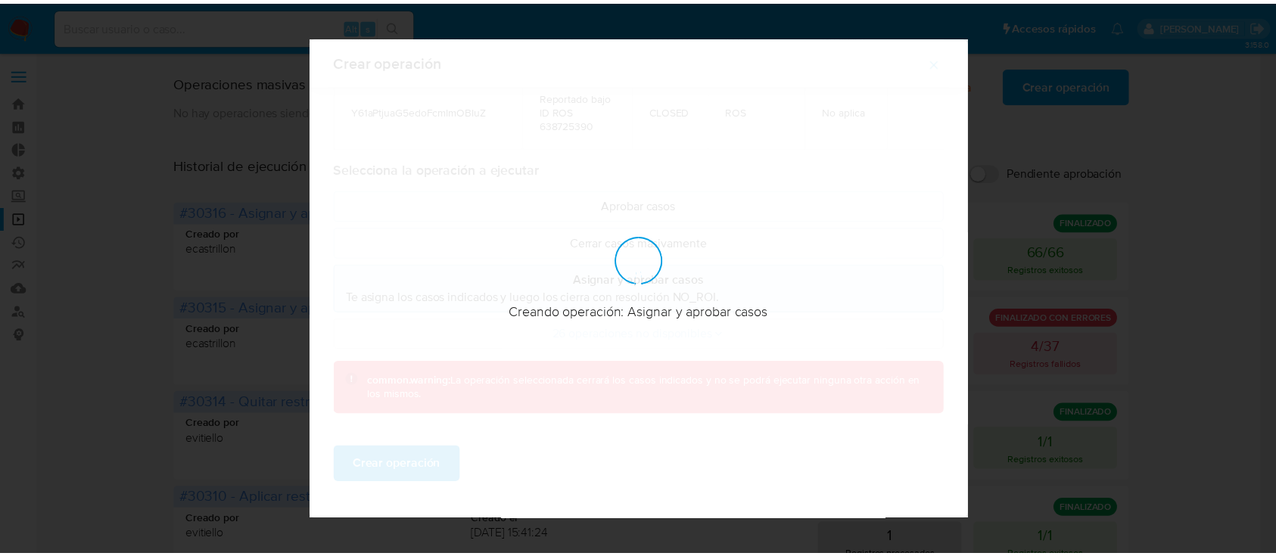
scroll to position [12, 0]
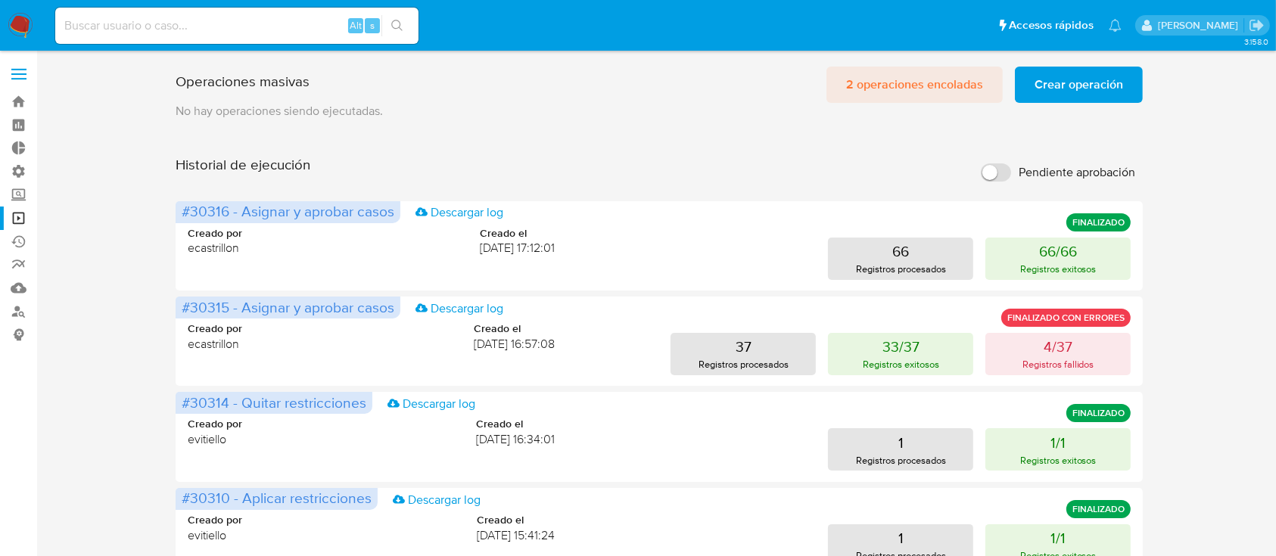
click at [924, 88] on span "2 operaciones encoladas" at bounding box center [914, 84] width 137 height 33
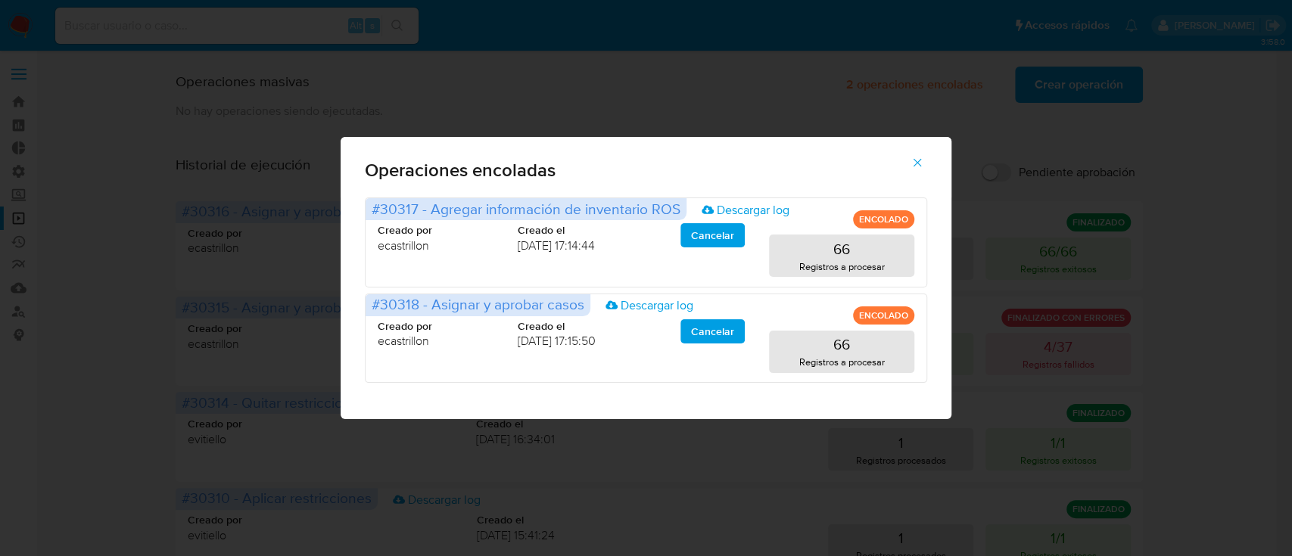
click at [918, 157] on icon "button" at bounding box center [918, 163] width 14 height 14
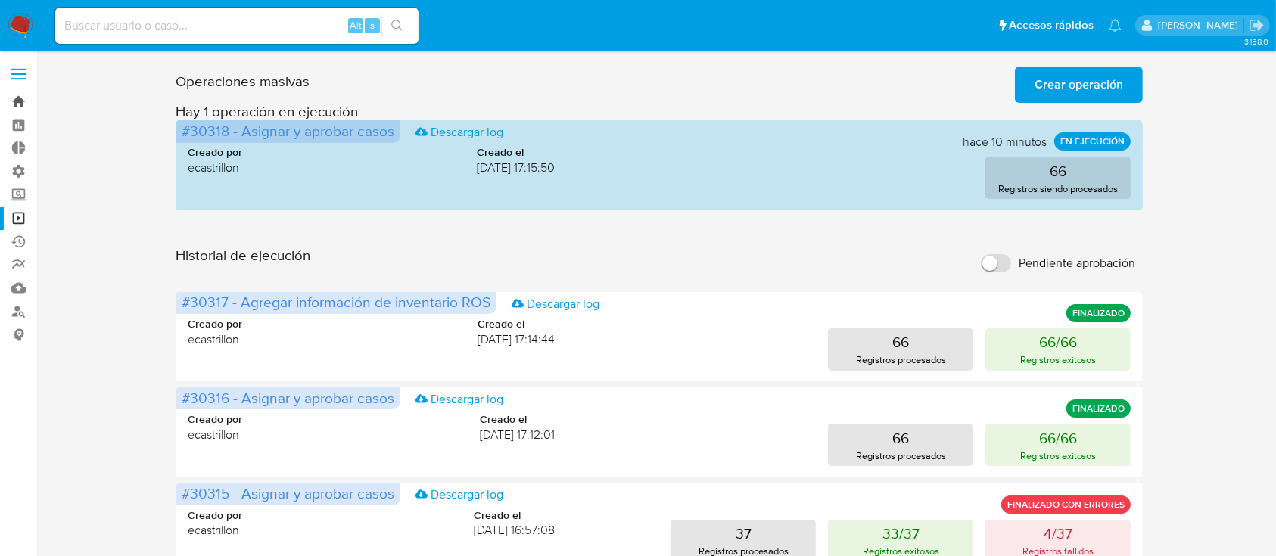
click at [9, 100] on link "Bandeja" at bounding box center [90, 101] width 180 height 23
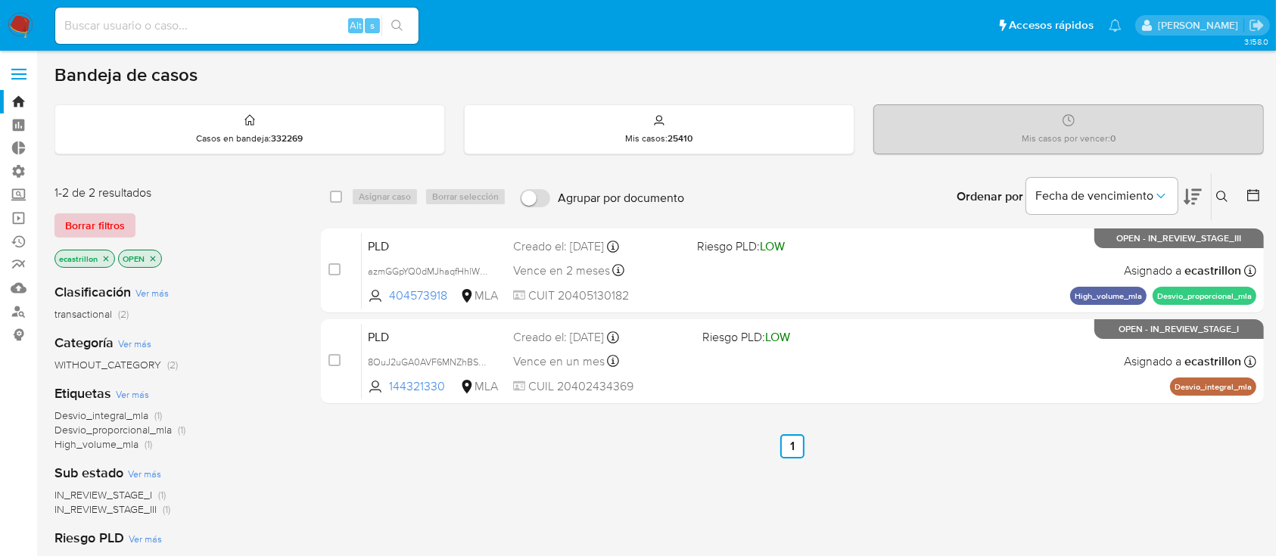
click at [84, 220] on span "Borrar filtros" at bounding box center [95, 225] width 60 height 21
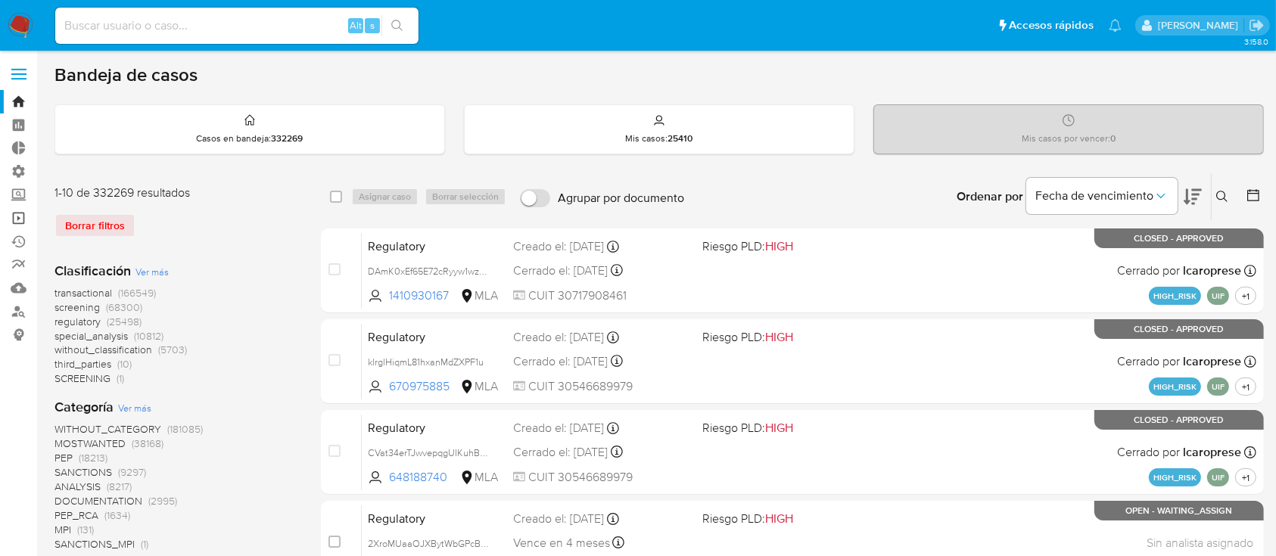
click at [24, 220] on link "Operaciones masivas" at bounding box center [90, 218] width 180 height 23
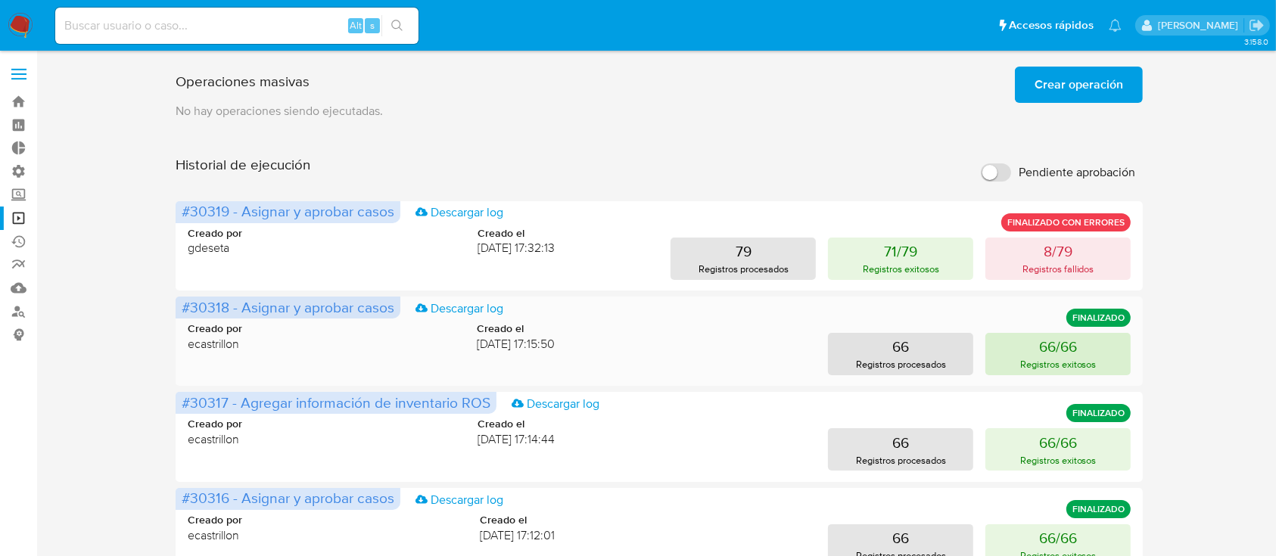
click at [1100, 363] on button "66/66 Registros exitosos" at bounding box center [1058, 354] width 145 height 42
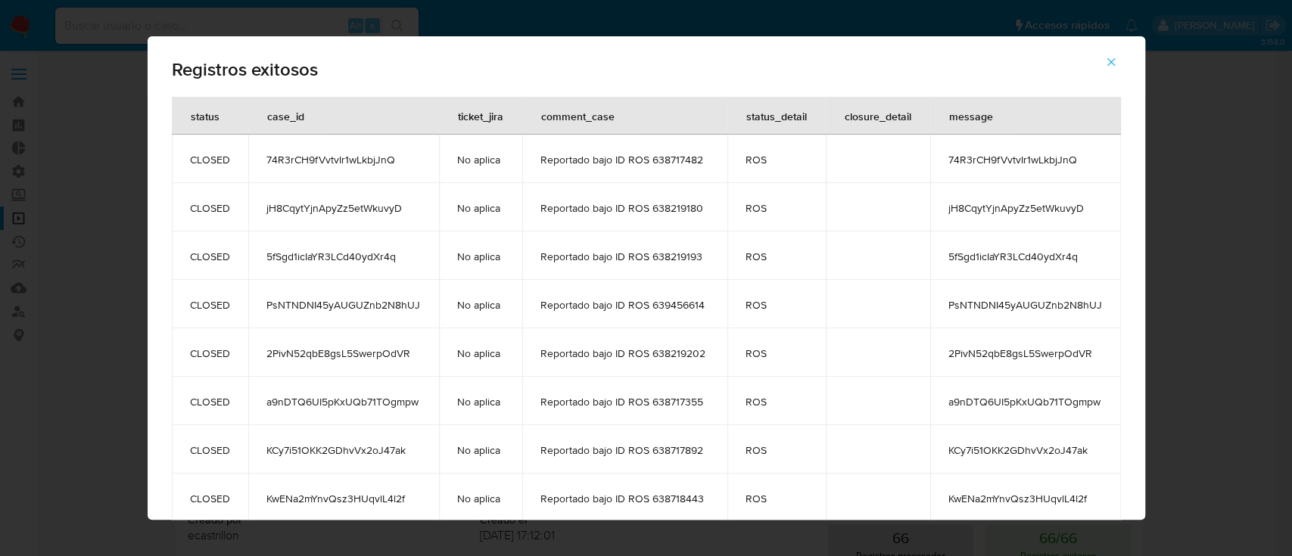
click at [1118, 61] on icon "button" at bounding box center [1111, 62] width 14 height 14
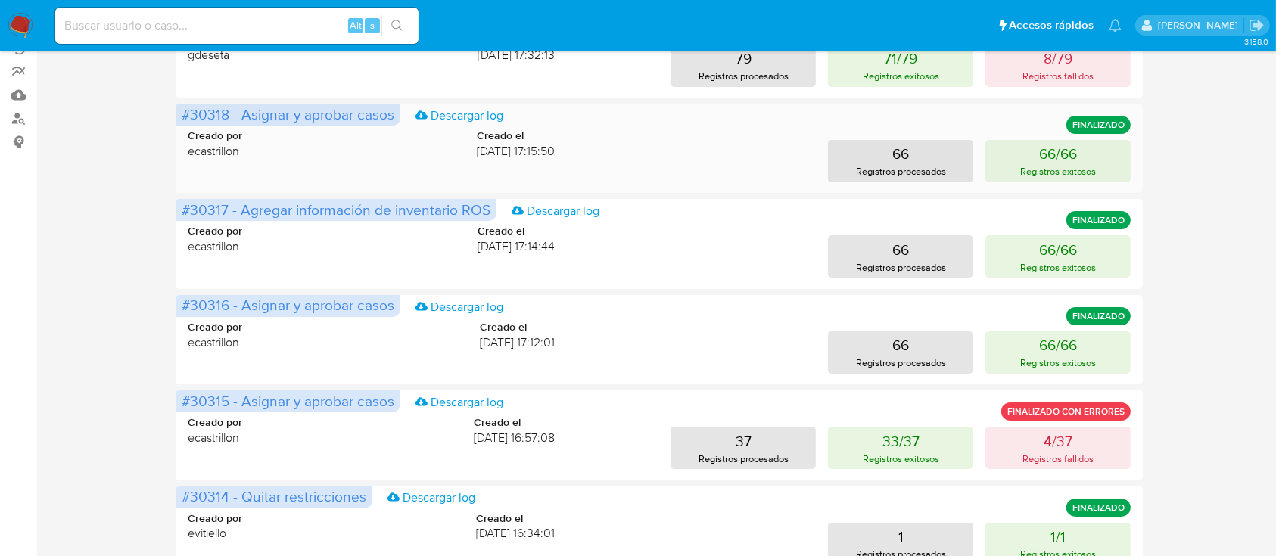
scroll to position [194, 0]
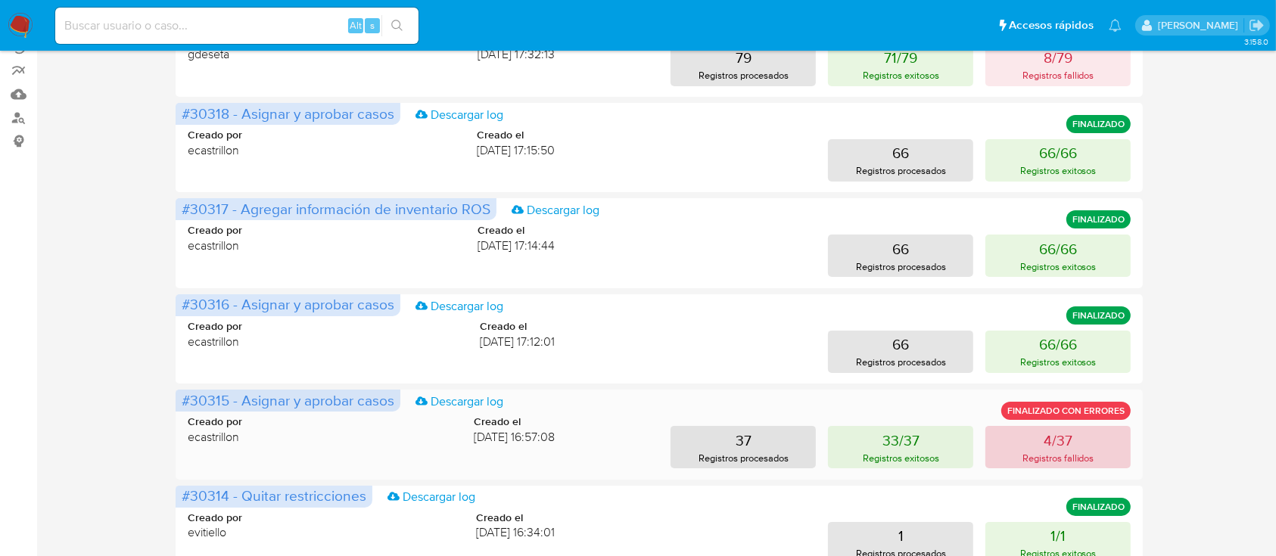
click at [1018, 449] on button "4/37 Registros fallidos" at bounding box center [1058, 447] width 145 height 42
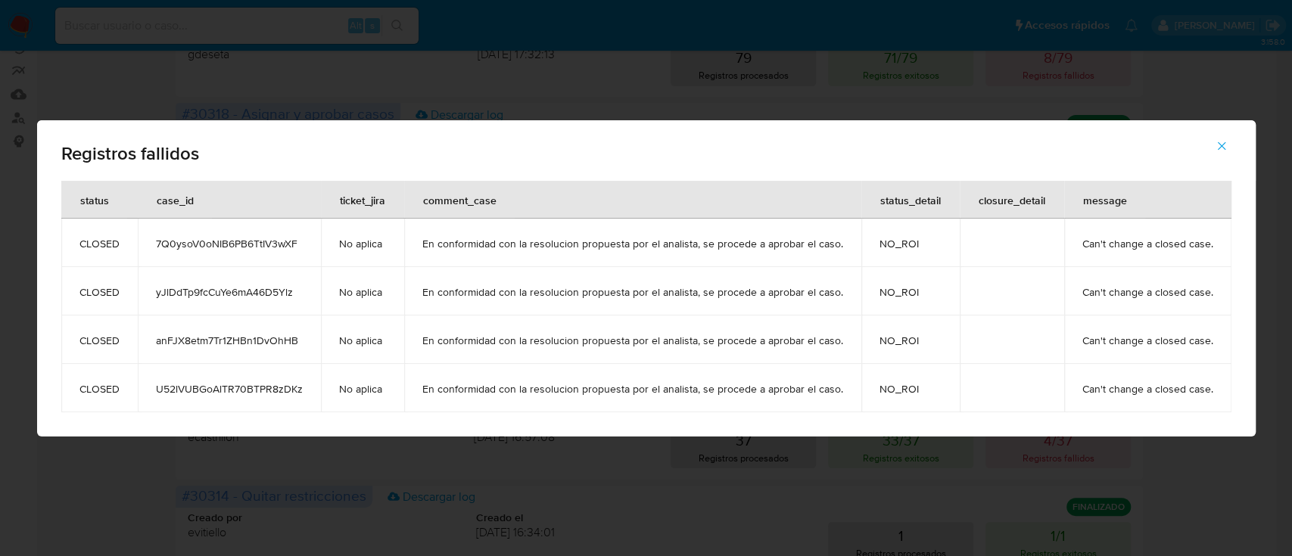
click at [1215, 151] on icon "button" at bounding box center [1222, 146] width 14 height 14
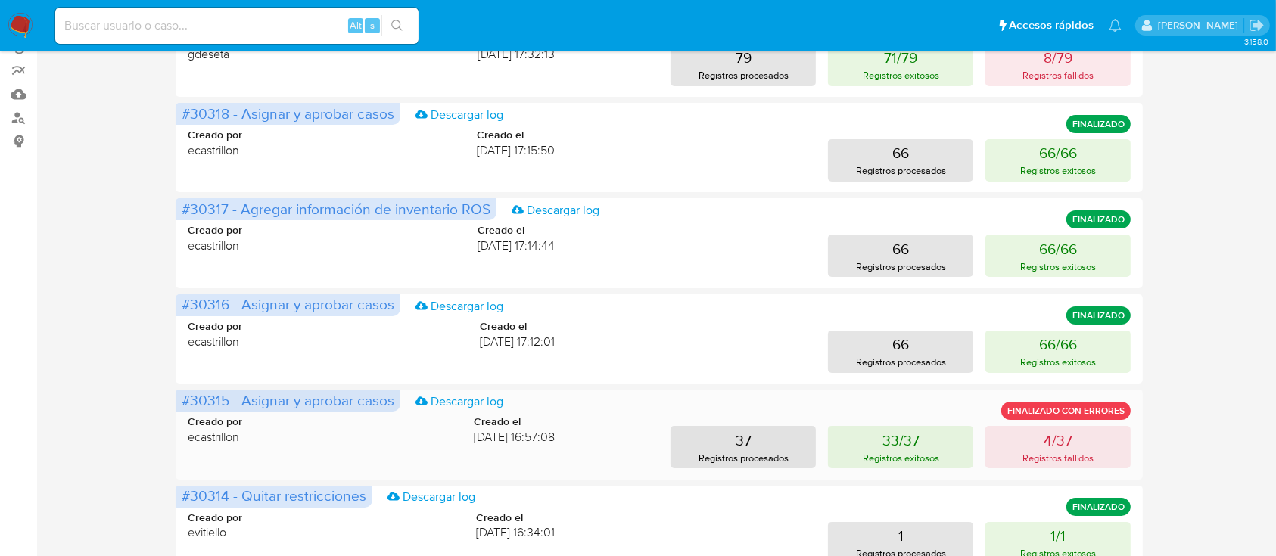
scroll to position [0, 0]
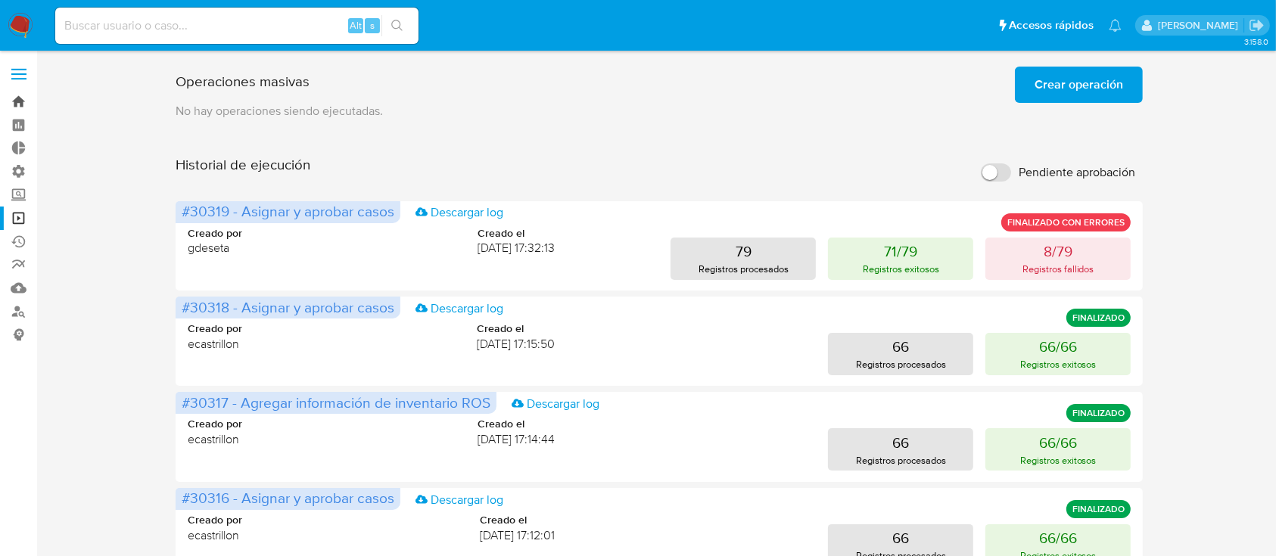
click at [2, 104] on link "Bandeja" at bounding box center [90, 101] width 180 height 23
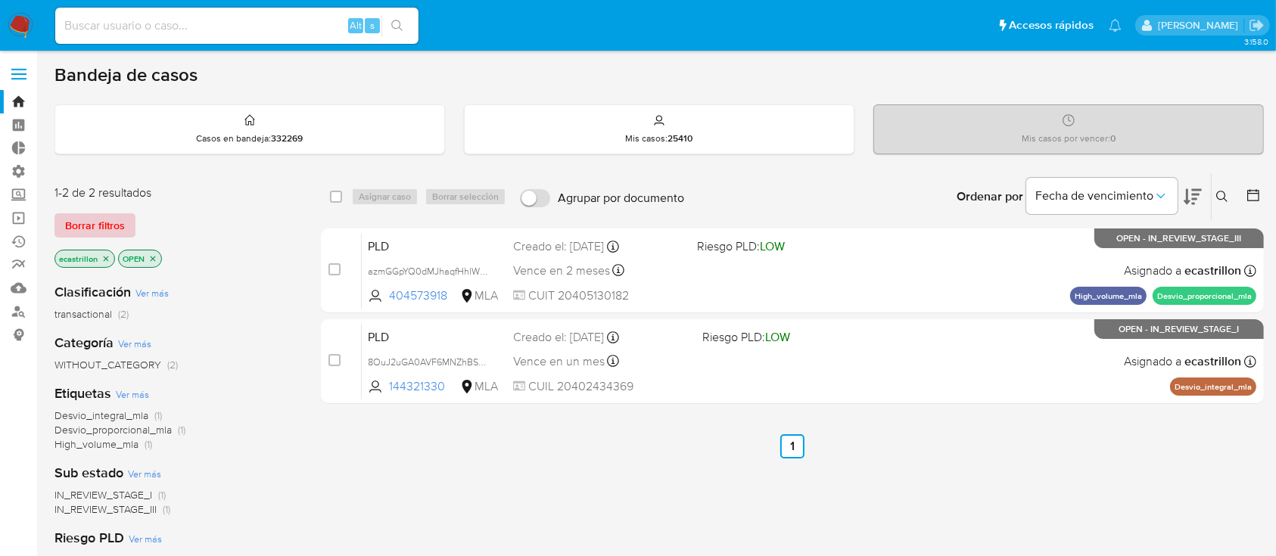
click at [96, 217] on span "Borrar filtros" at bounding box center [95, 225] width 60 height 21
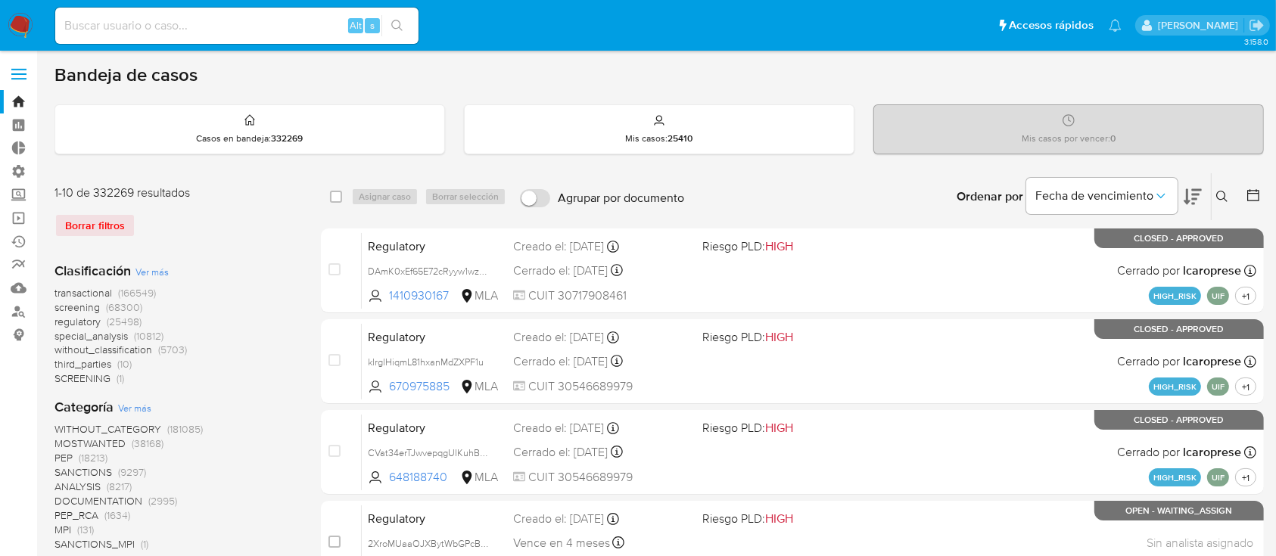
click at [1216, 197] on button at bounding box center [1224, 197] width 25 height 18
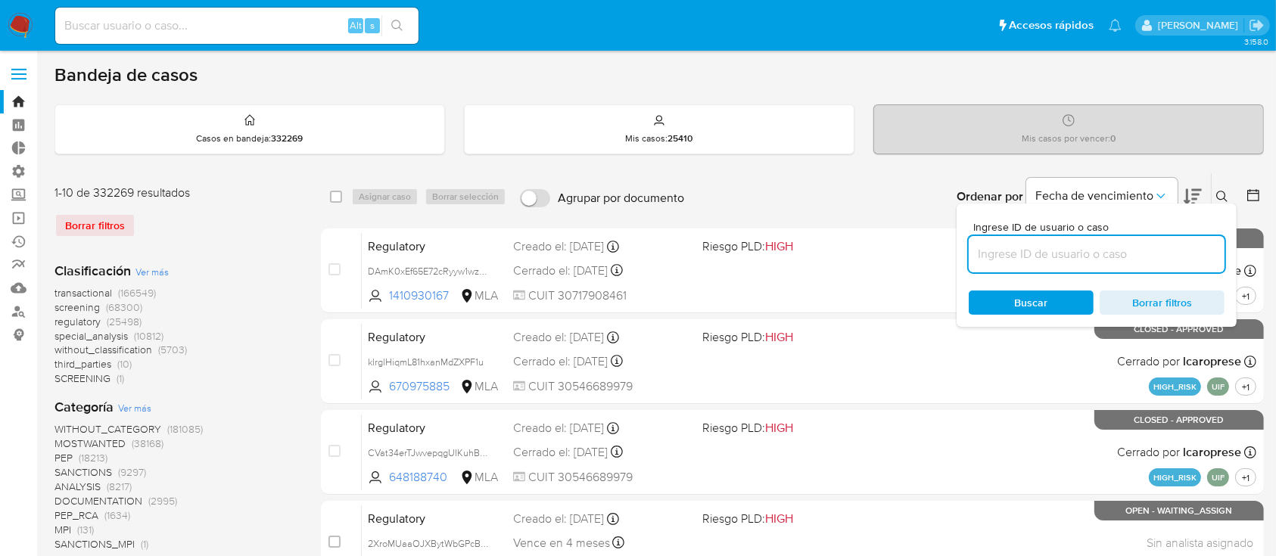
click at [1145, 257] on input at bounding box center [1097, 255] width 256 height 20
type input "326477496"
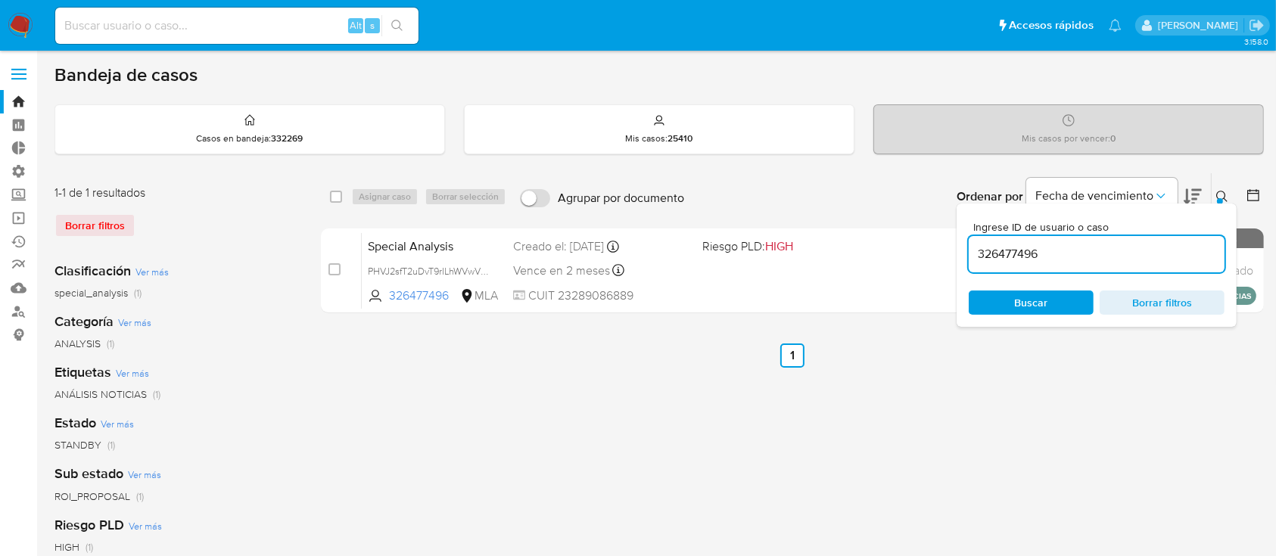
click at [1223, 197] on icon at bounding box center [1223, 197] width 12 height 12
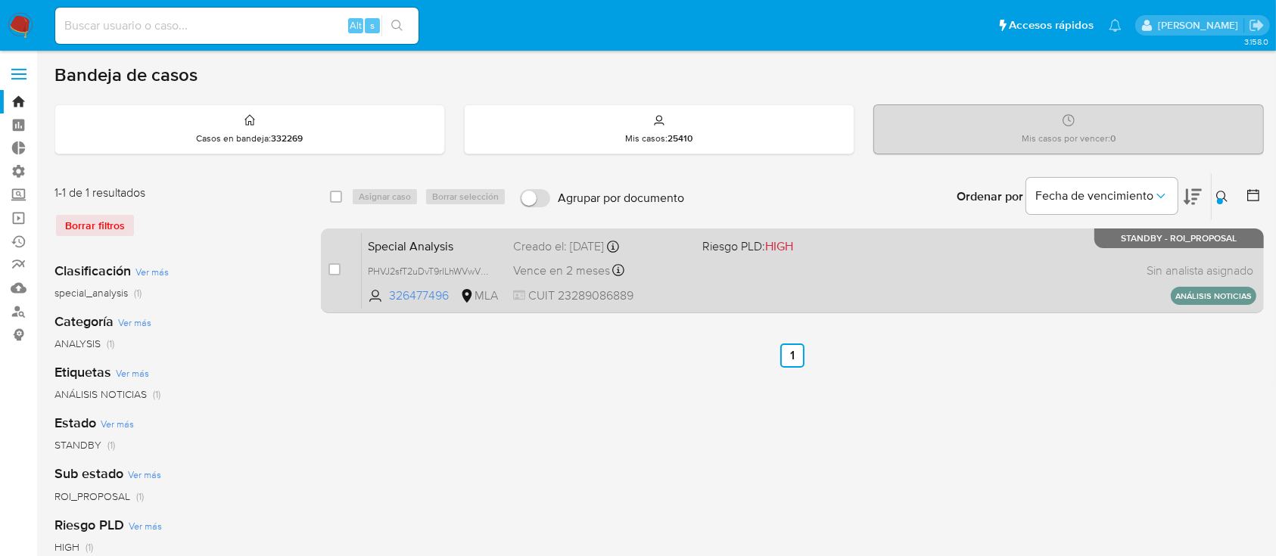
click at [989, 279] on div "Special Analysis PHVJ2sfT2uDvT9rILhWVwVHy 326477496 MLA Riesgo PLD: HIGH Creado…" at bounding box center [809, 270] width 895 height 76
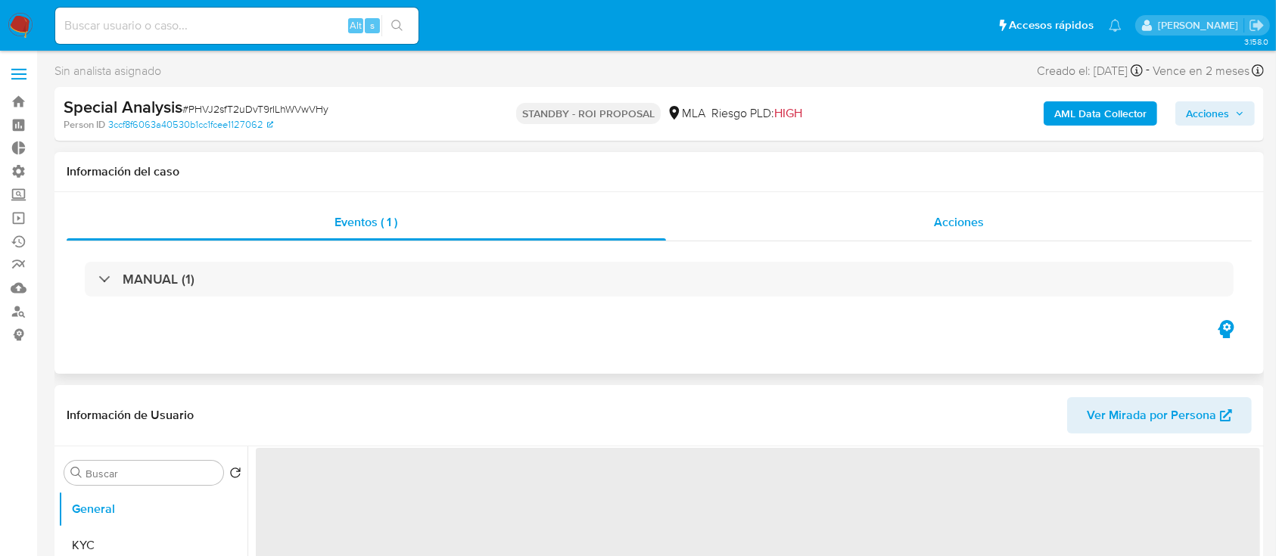
click at [939, 228] on span "Acciones" at bounding box center [959, 221] width 50 height 17
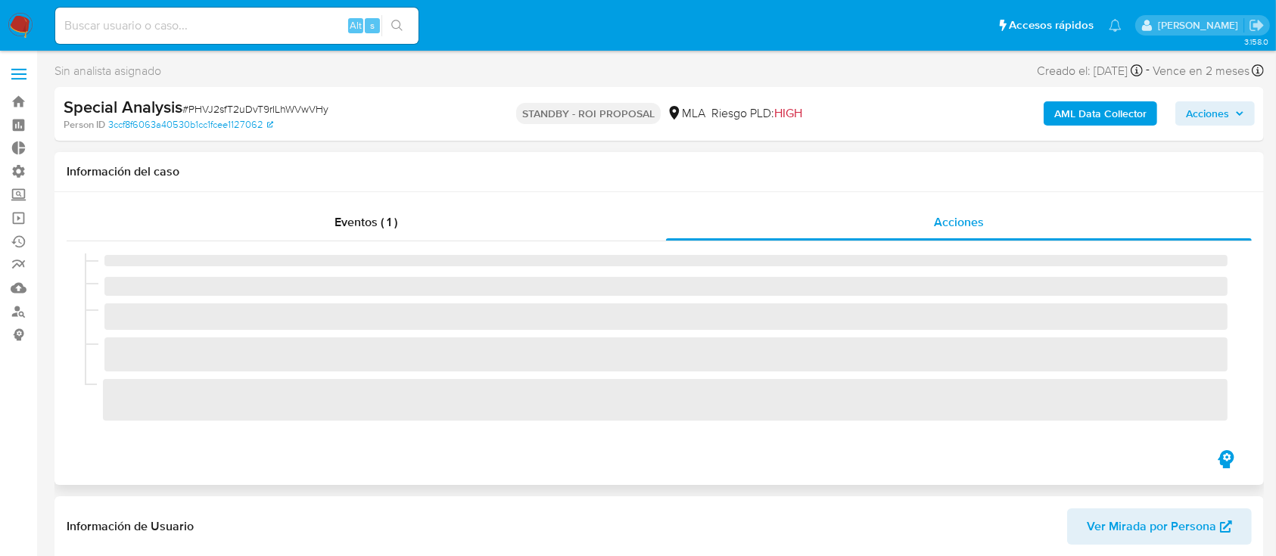
select select "10"
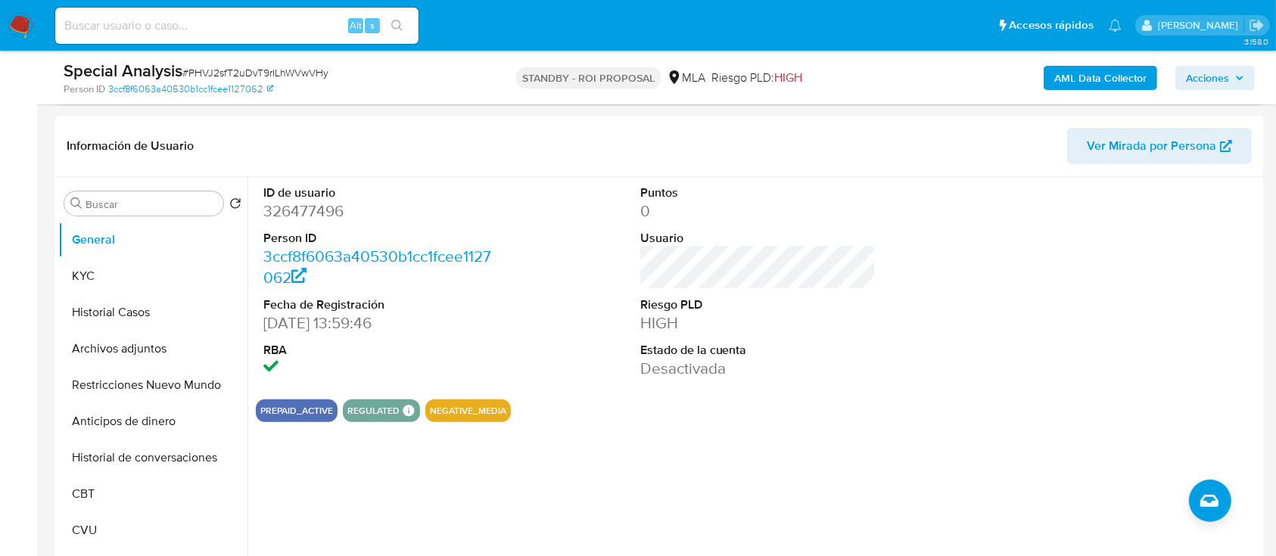
scroll to position [328, 0]
click at [121, 381] on button "Restricciones Nuevo Mundo" at bounding box center [146, 384] width 177 height 36
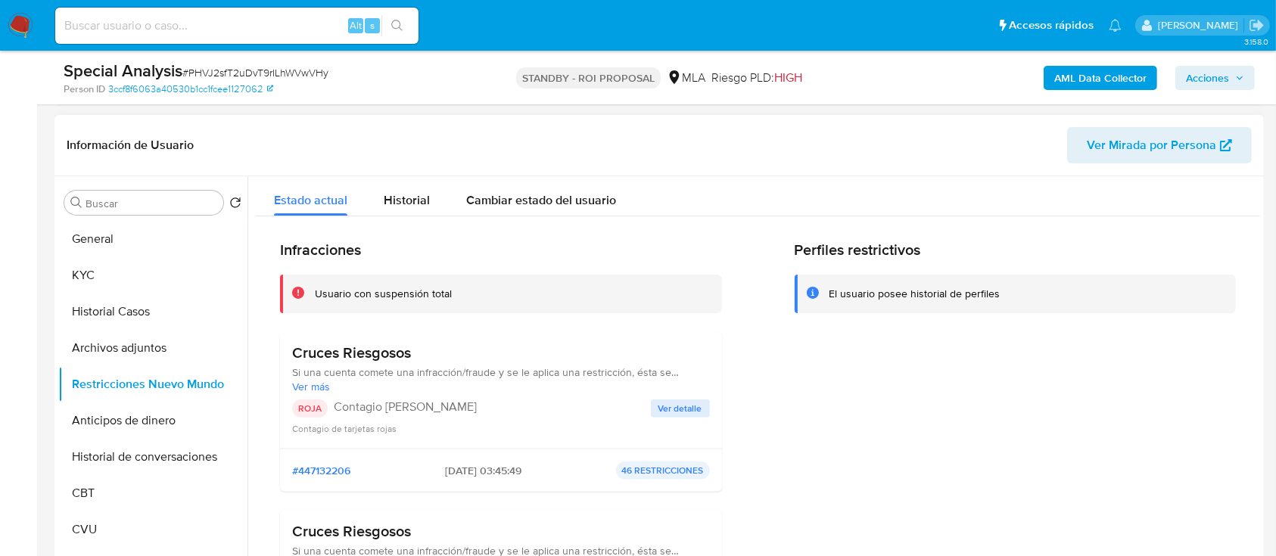
click at [651, 407] on button "Ver detalle" at bounding box center [680, 409] width 59 height 18
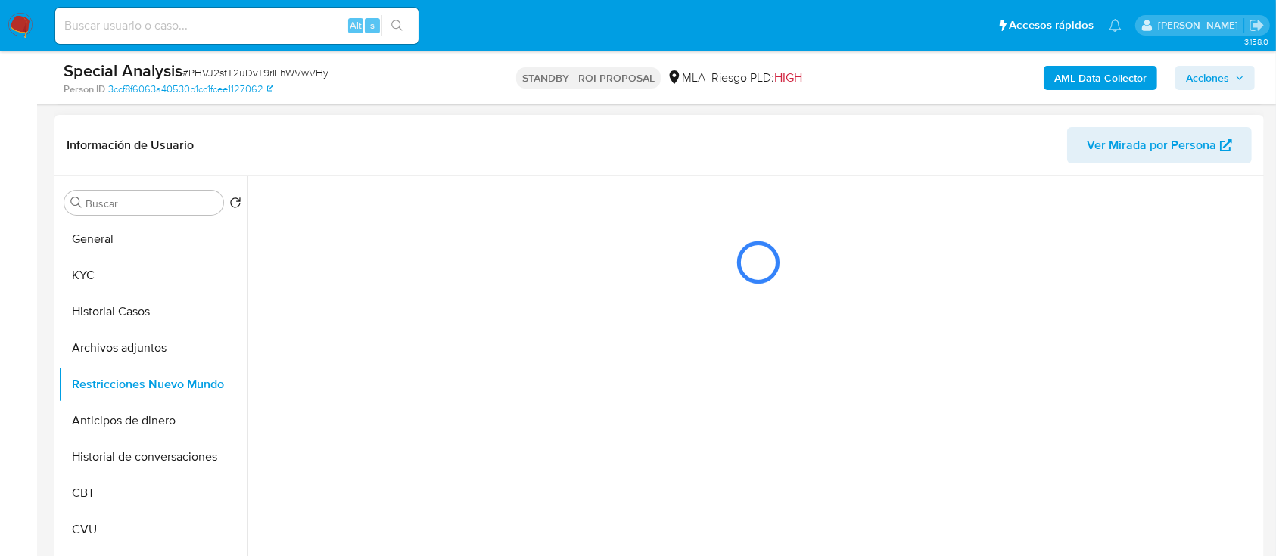
click at [650, 407] on div at bounding box center [754, 370] width 1013 height 388
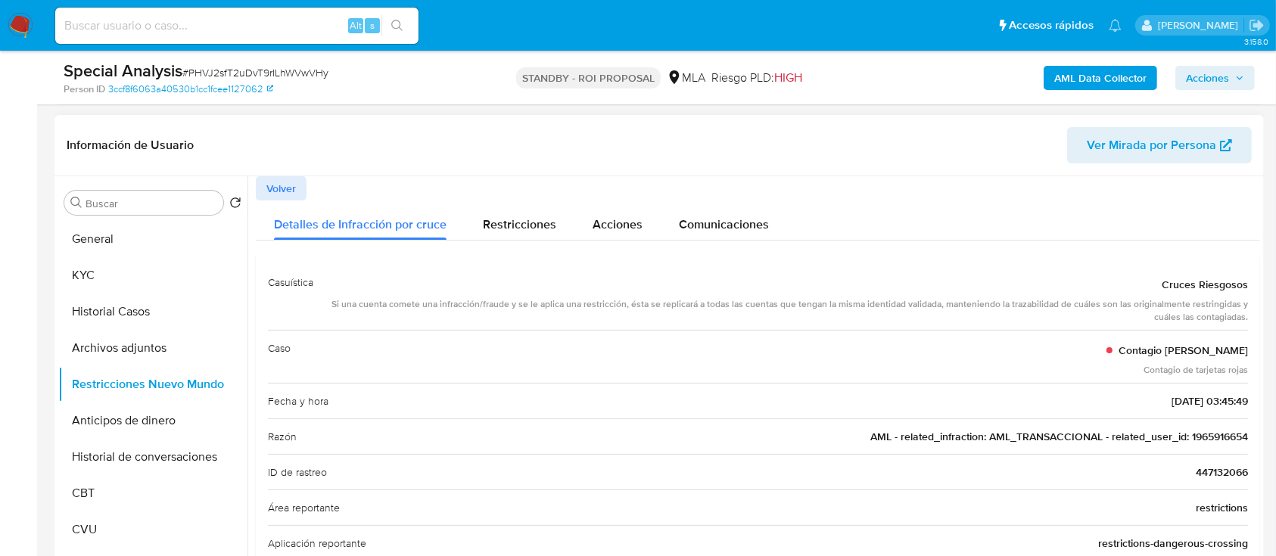
scroll to position [1, 0]
click at [513, 233] on div "Restricciones" at bounding box center [519, 220] width 73 height 40
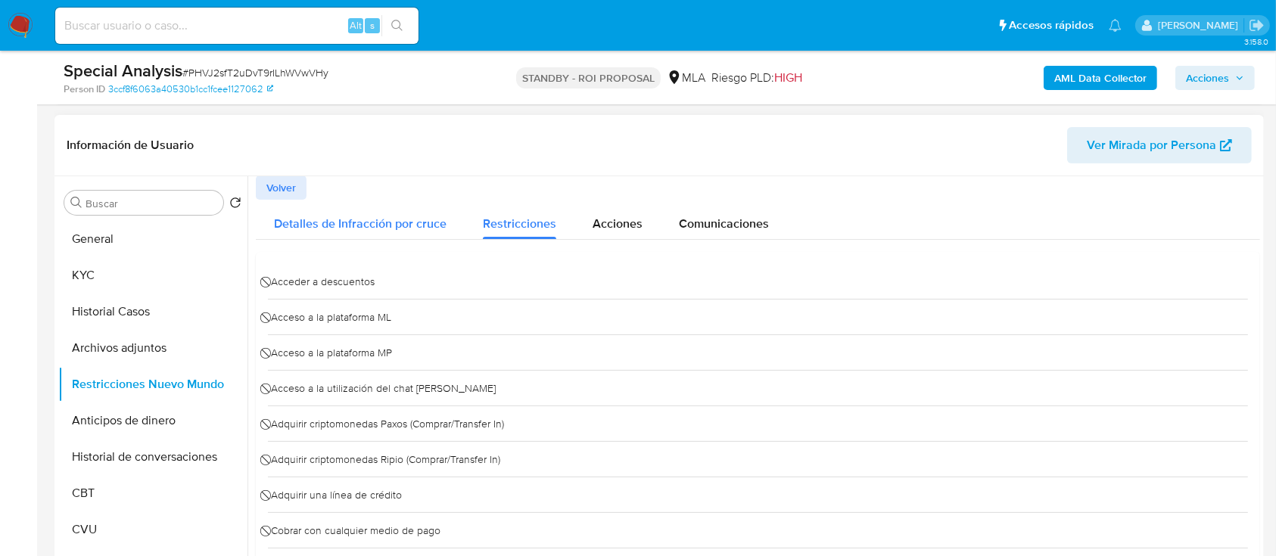
click at [366, 225] on span "Detalles de Infracción por cruce" at bounding box center [360, 223] width 173 height 17
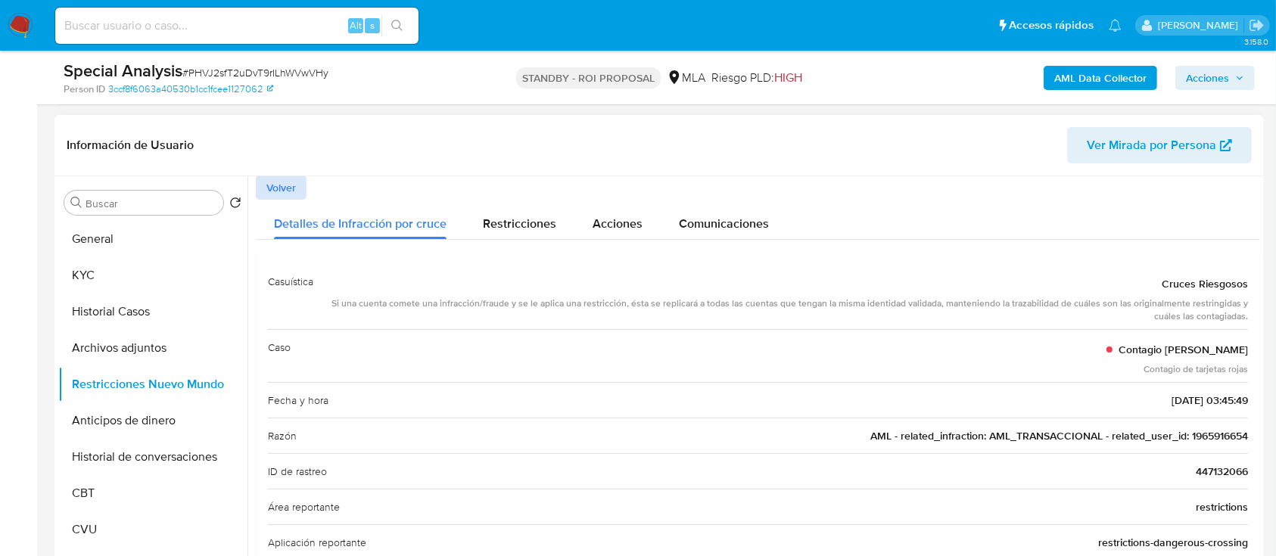
click at [274, 197] on span "Volver" at bounding box center [281, 187] width 30 height 21
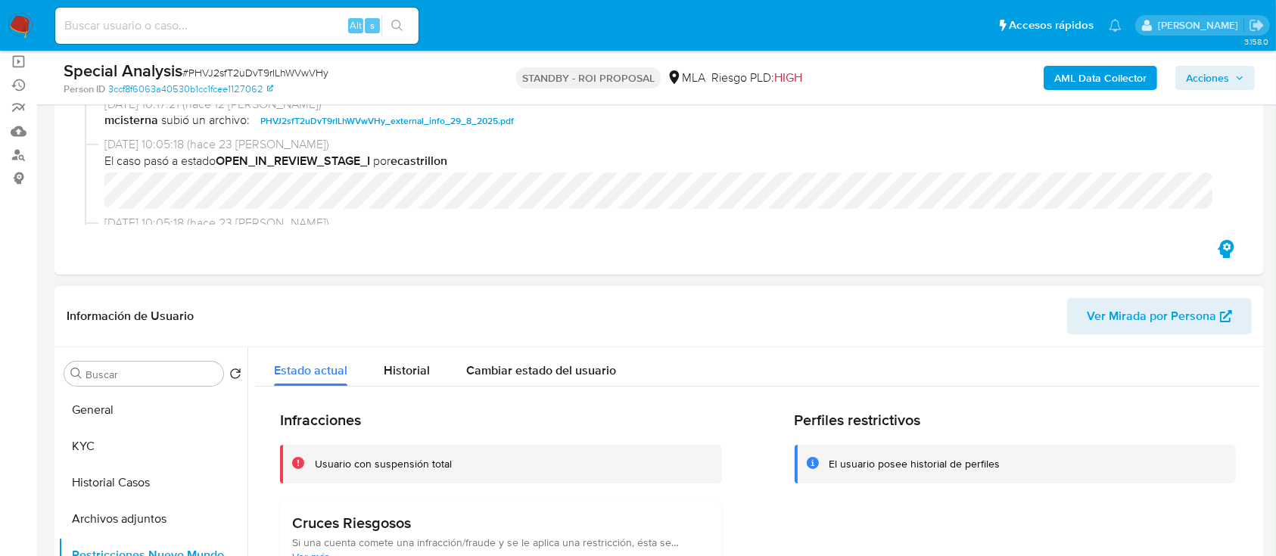
scroll to position [154, 0]
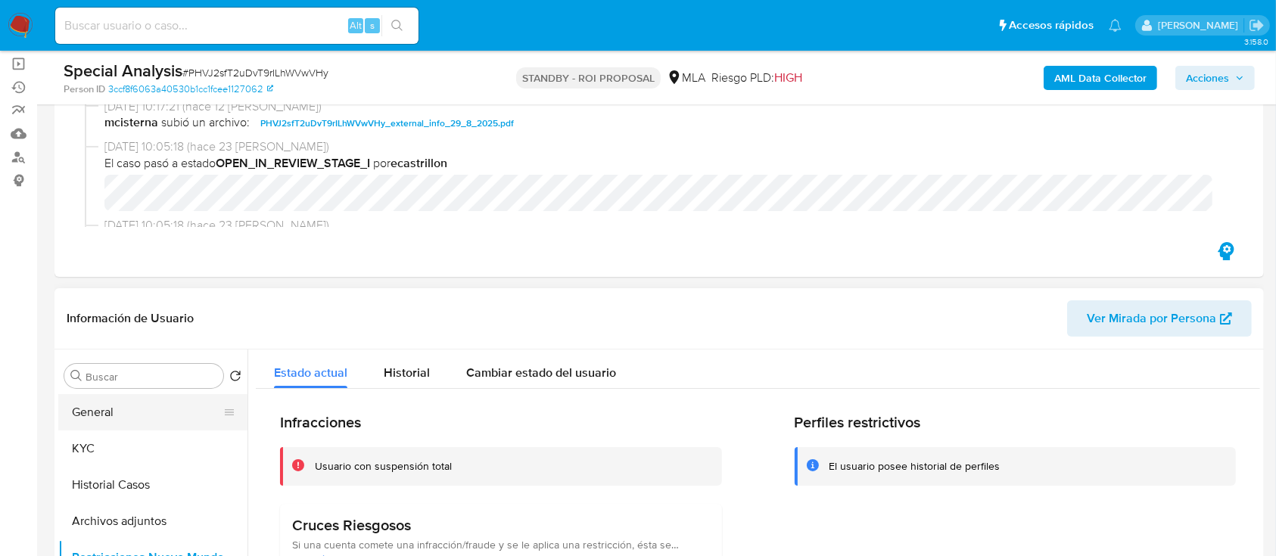
click at [84, 416] on button "General" at bounding box center [146, 412] width 177 height 36
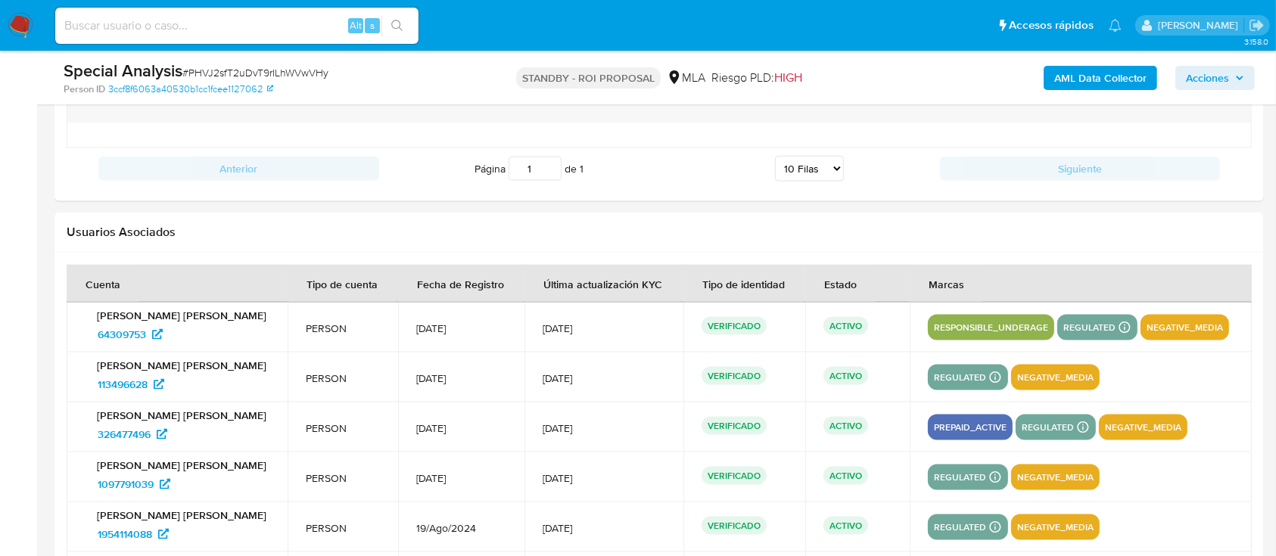
scroll to position [1980, 0]
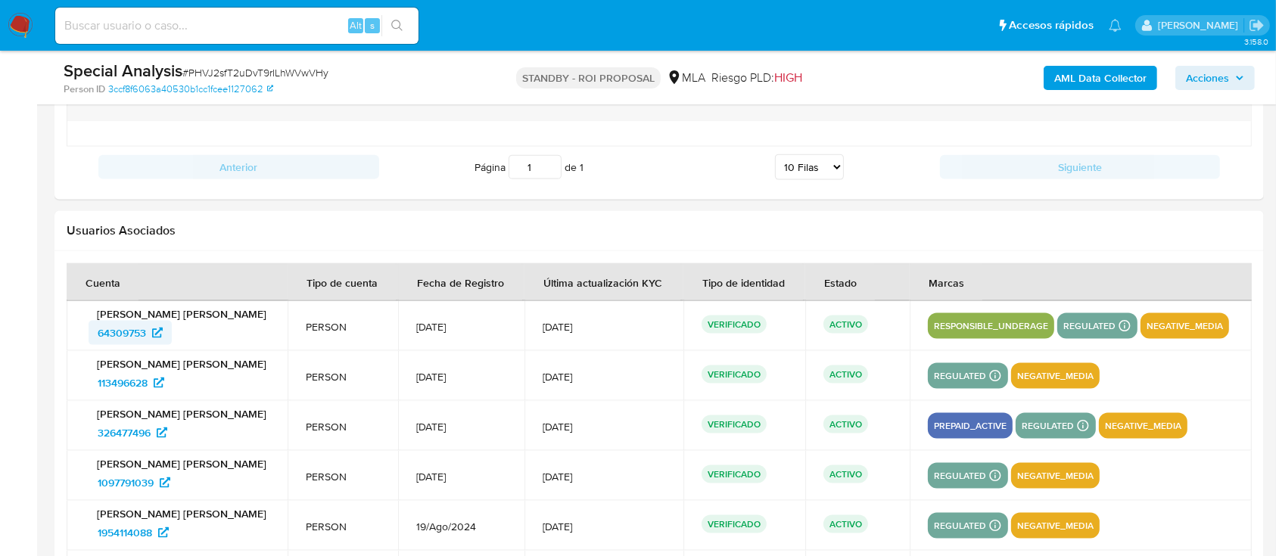
click at [111, 332] on span "64309753" at bounding box center [122, 333] width 48 height 24
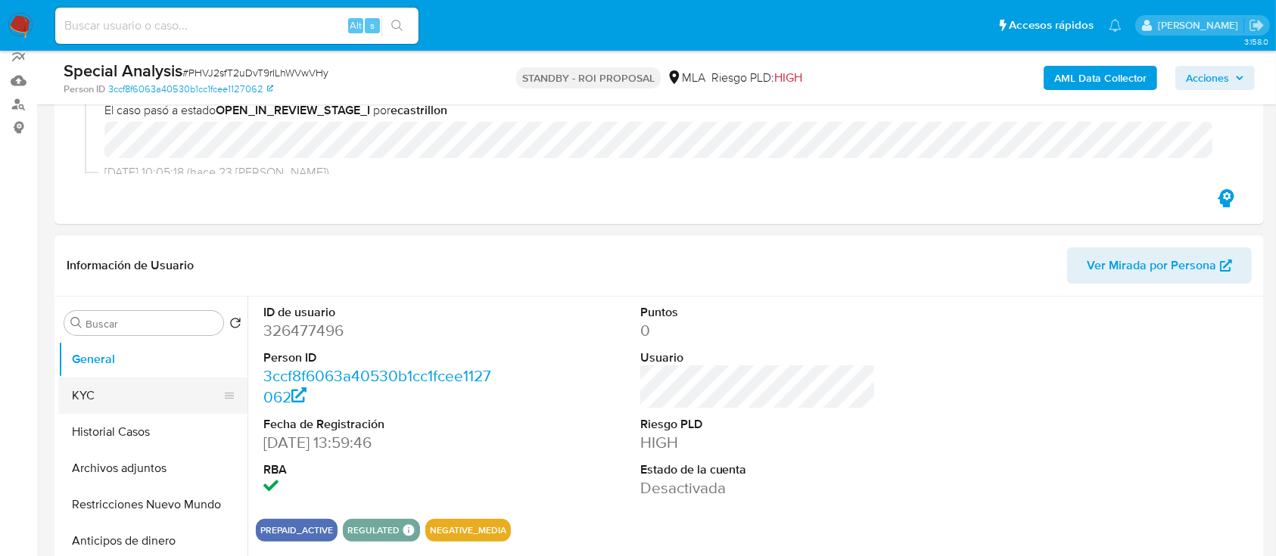
scroll to position [205, 0]
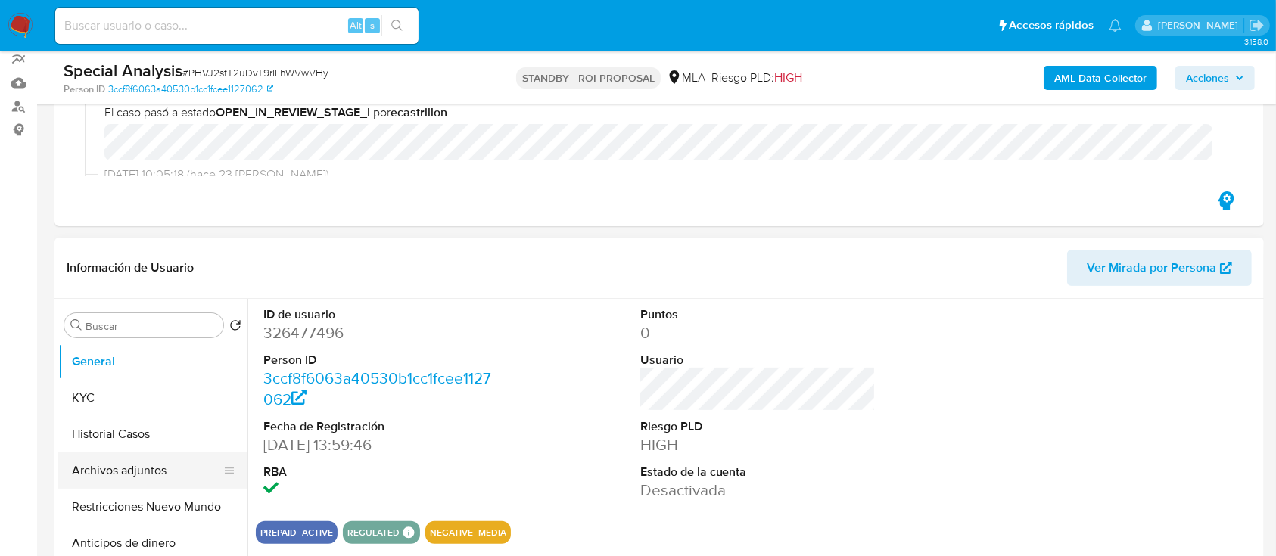
click at [139, 466] on button "Archivos adjuntos" at bounding box center [146, 471] width 177 height 36
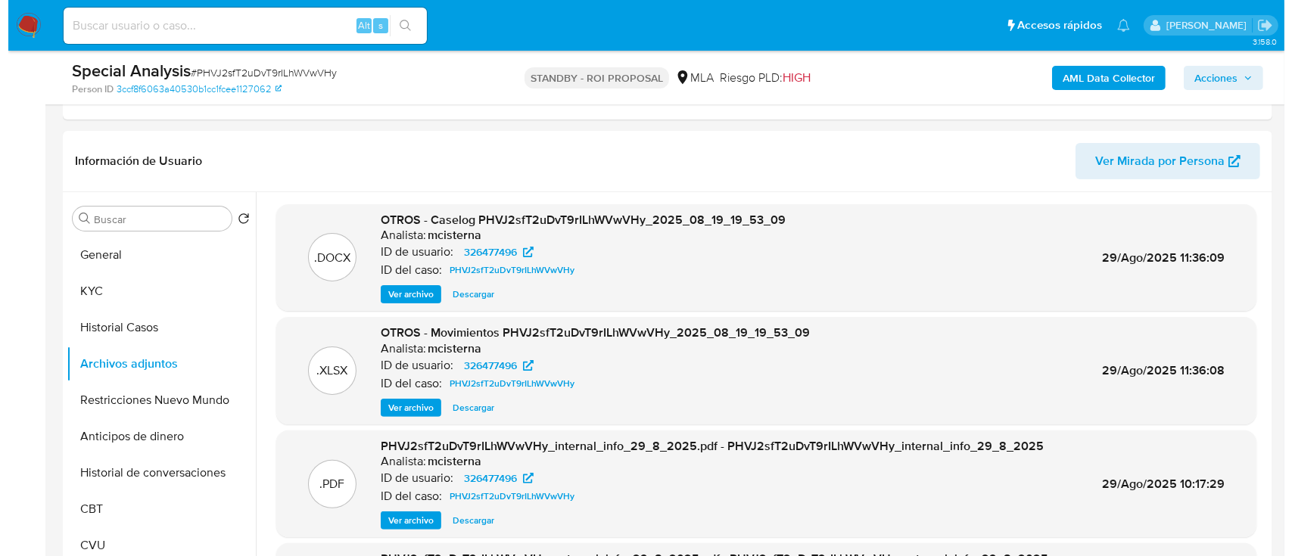
scroll to position [308, 0]
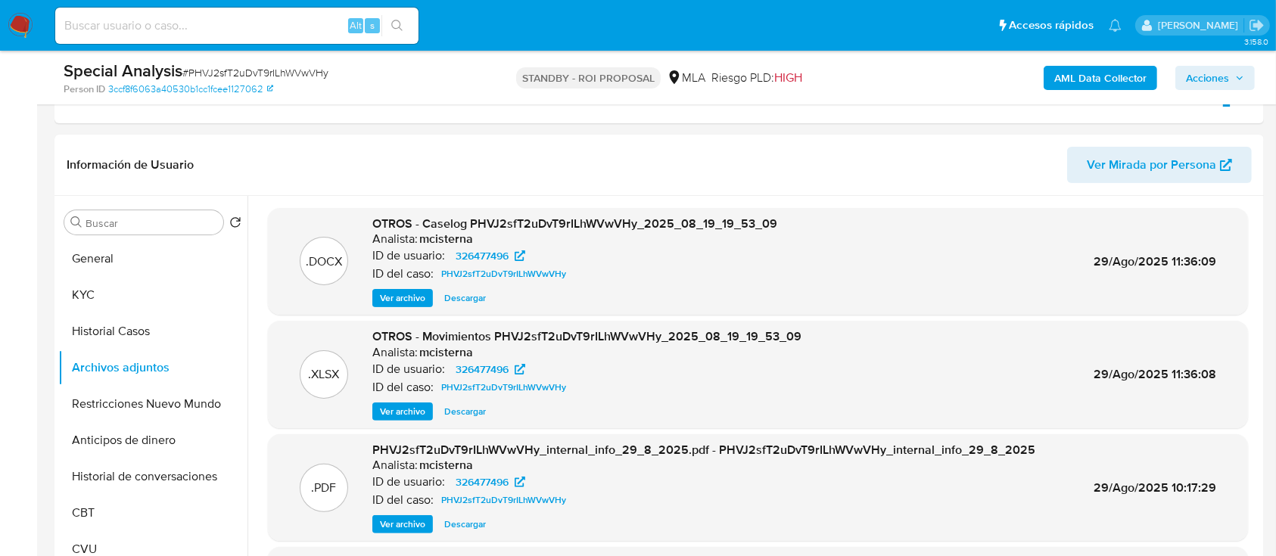
click at [412, 301] on span "Ver archivo" at bounding box center [402, 298] width 45 height 15
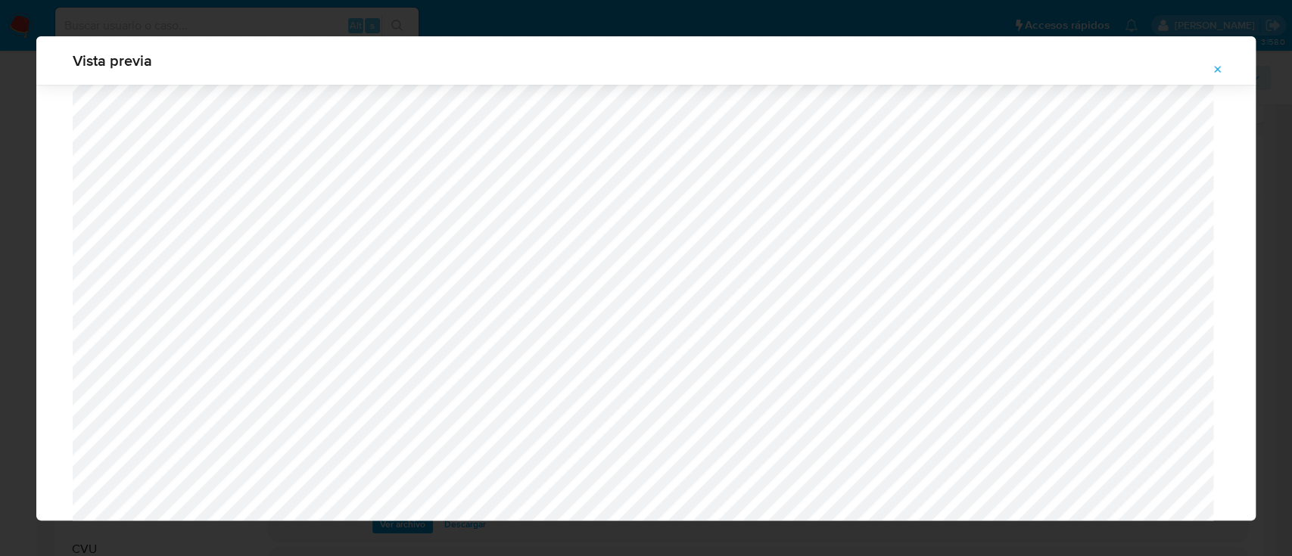
scroll to position [1218, 0]
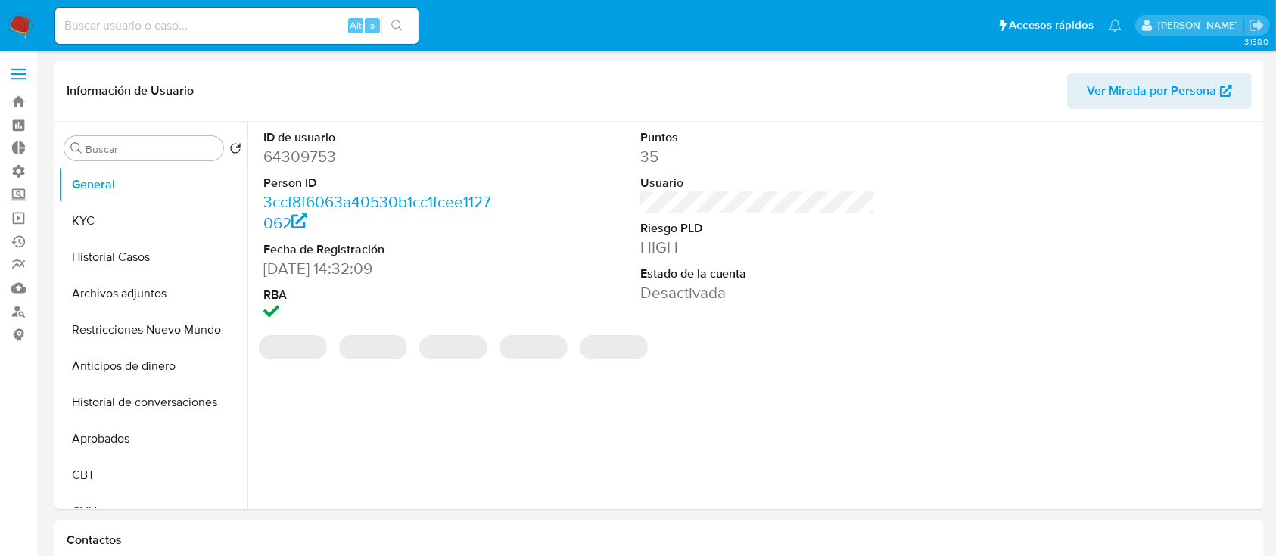
select select "10"
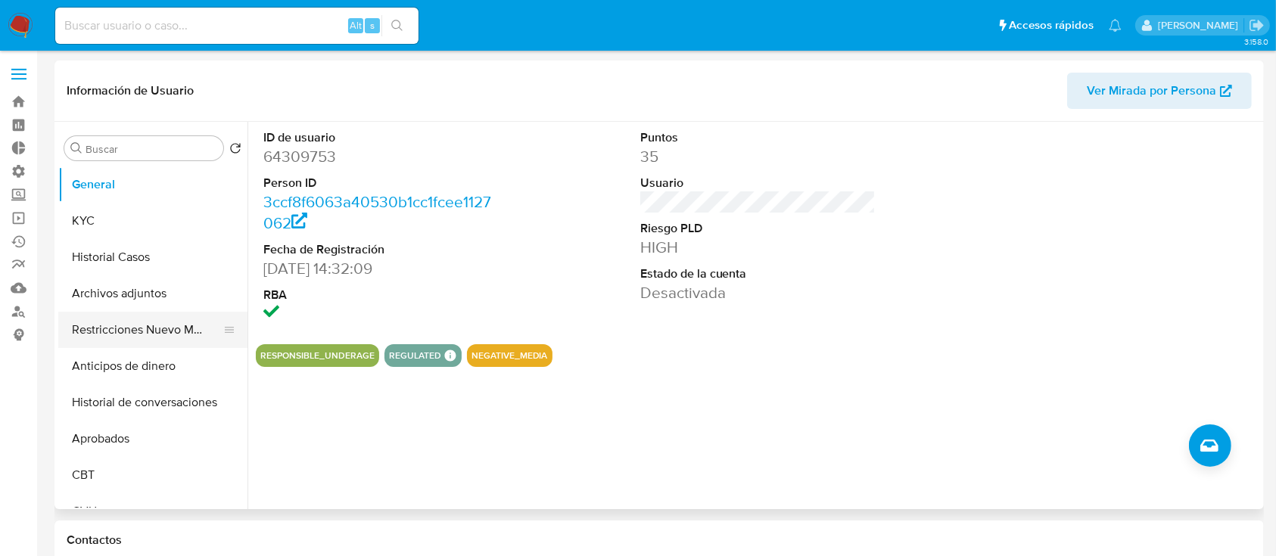
click at [148, 316] on button "Restricciones Nuevo Mundo" at bounding box center [146, 330] width 177 height 36
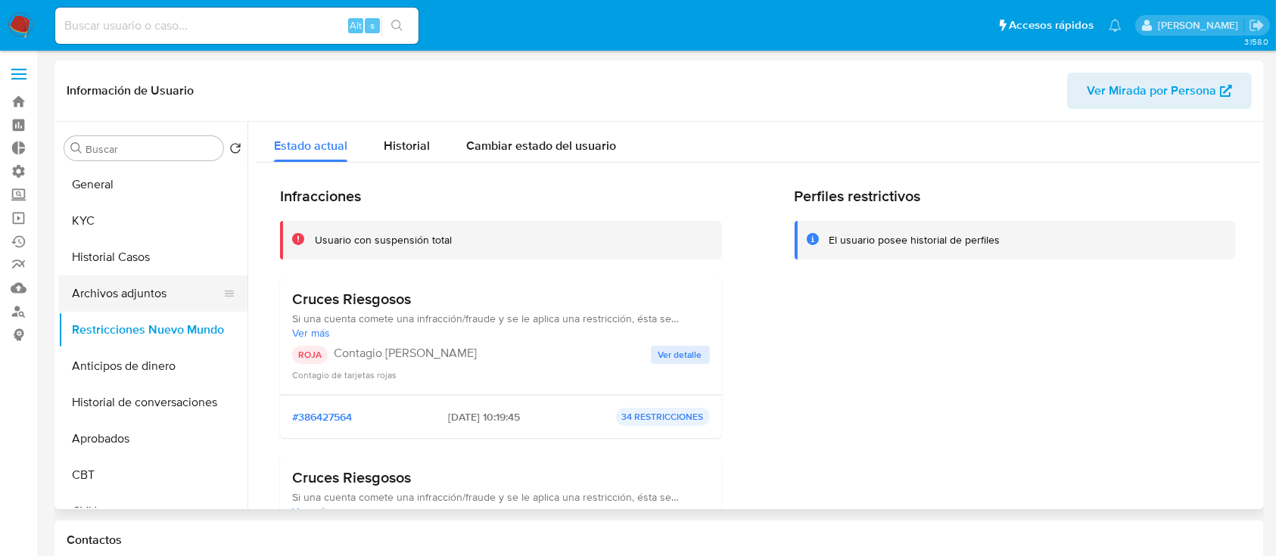
click at [92, 287] on button "Archivos adjuntos" at bounding box center [146, 294] width 177 height 36
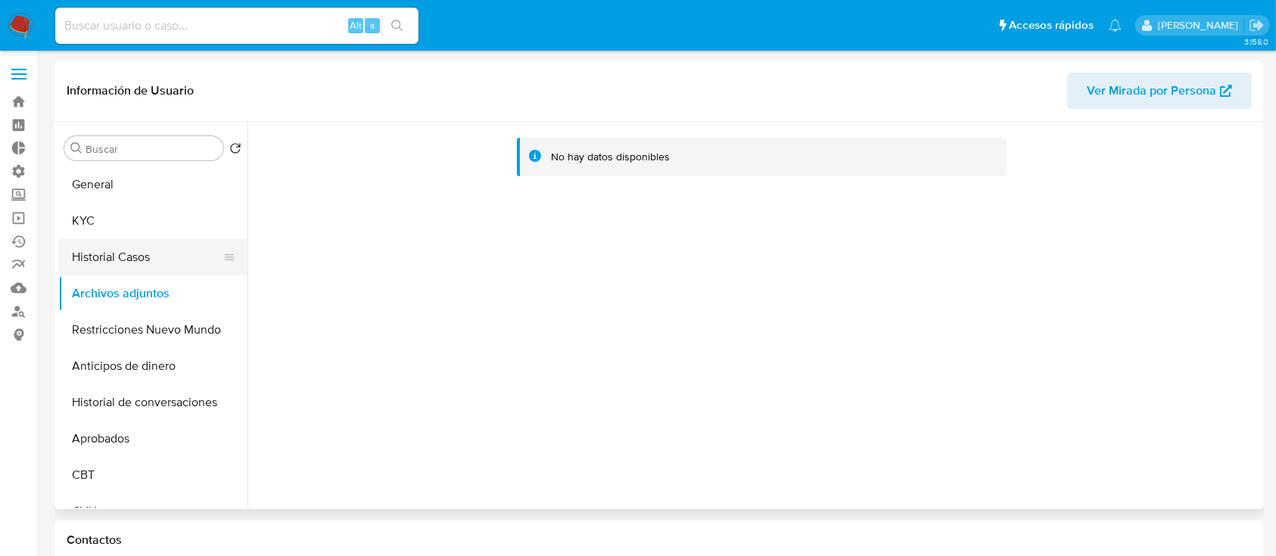
click at [144, 269] on button "Historial Casos" at bounding box center [146, 257] width 177 height 36
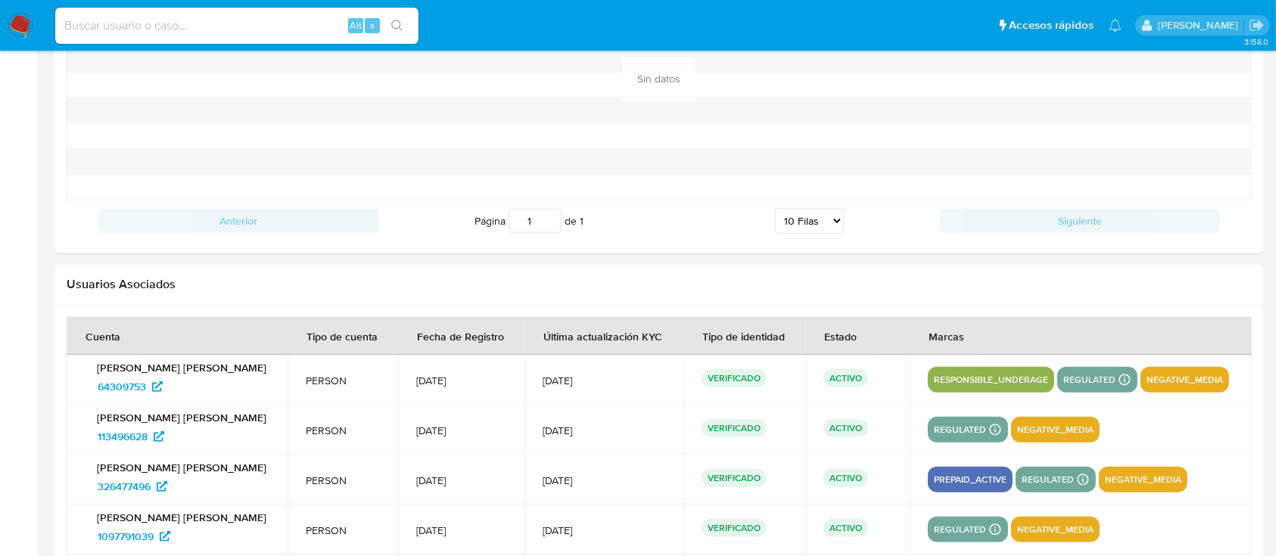
scroll to position [1614, 0]
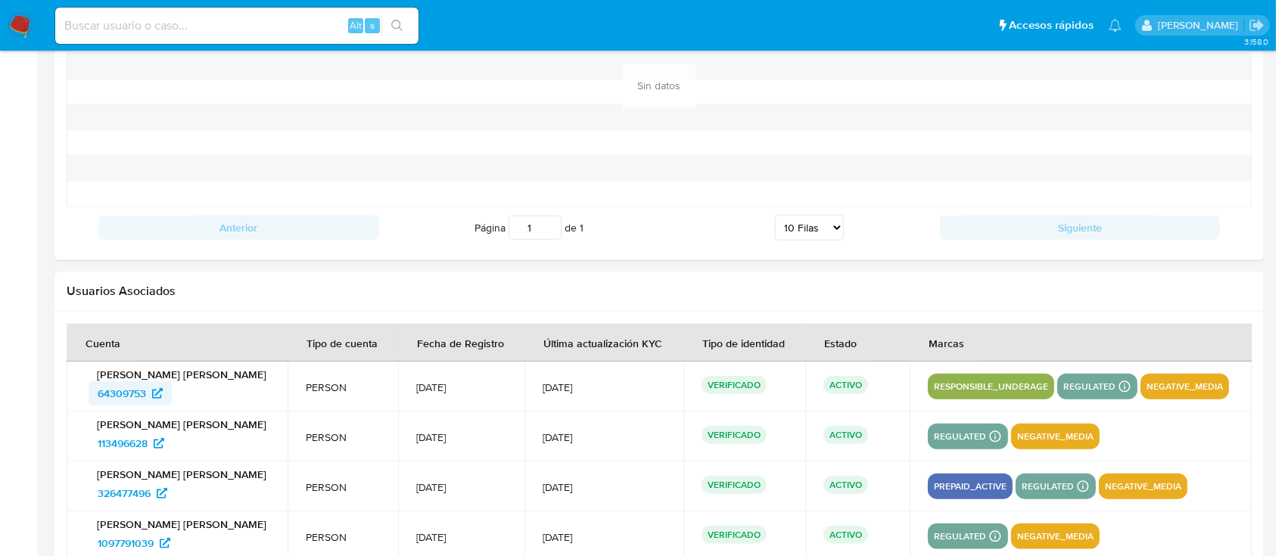
click at [118, 389] on span "64309753" at bounding box center [122, 394] width 48 height 24
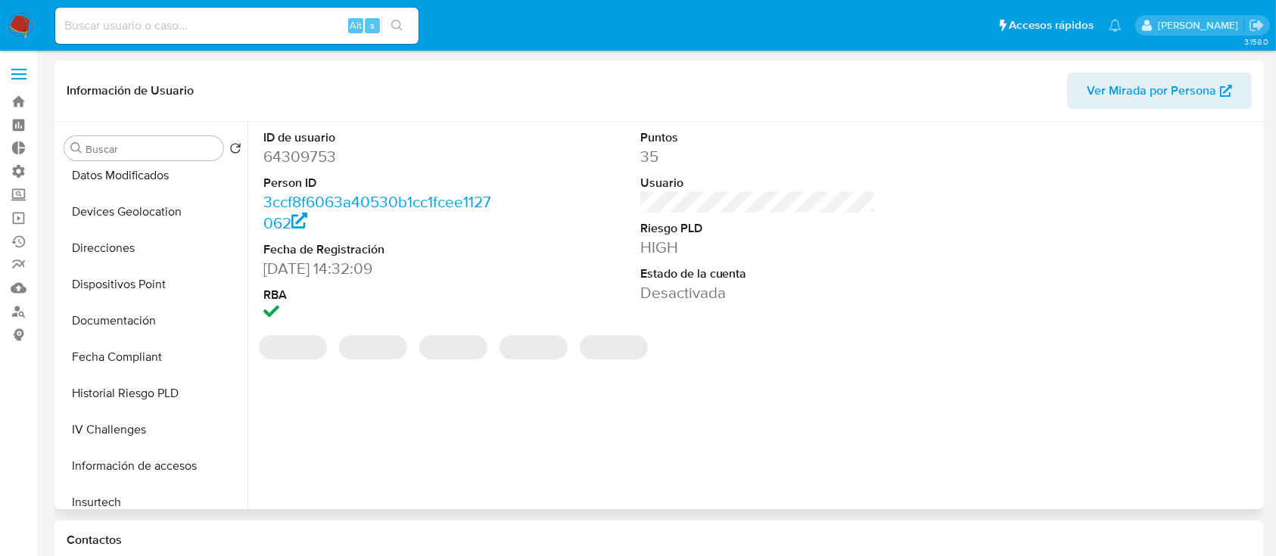
select select "10"
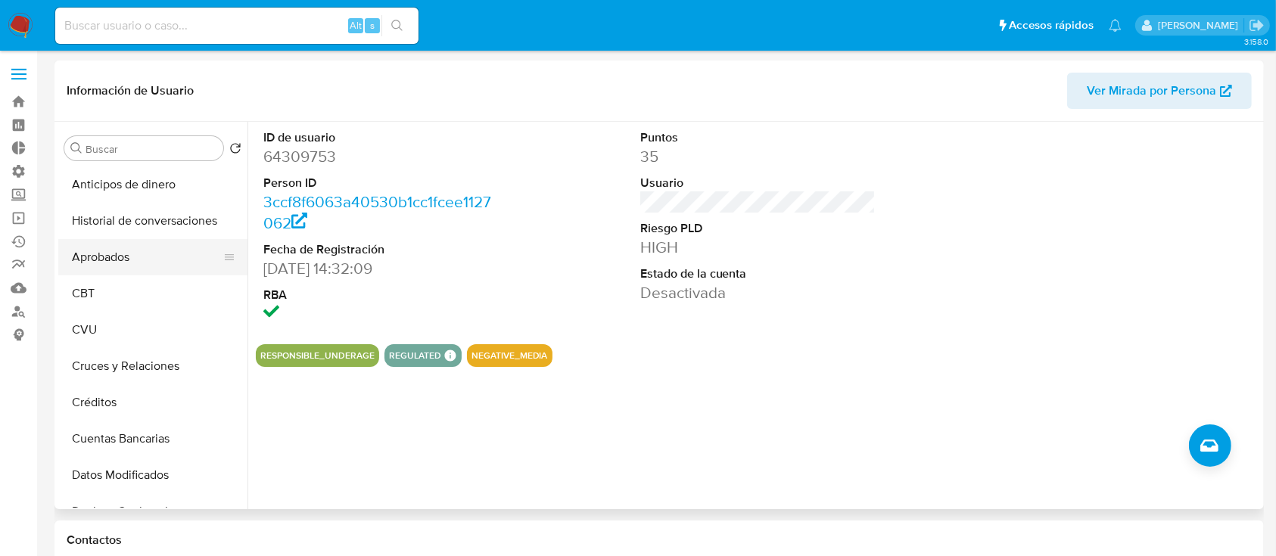
scroll to position [176, 0]
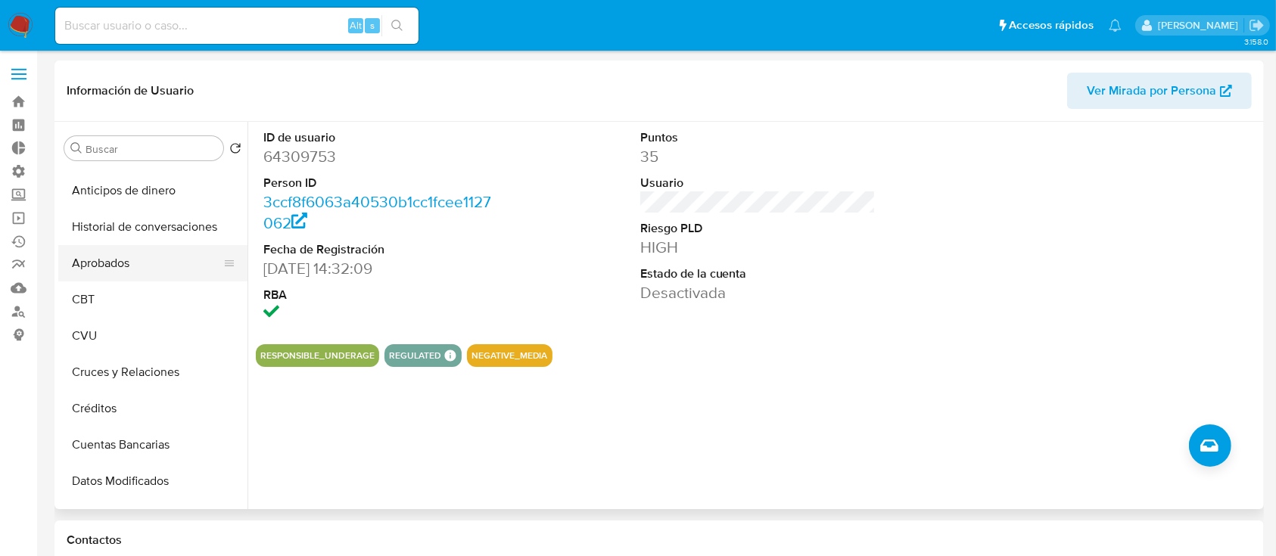
click at [104, 269] on button "Aprobados" at bounding box center [146, 263] width 177 height 36
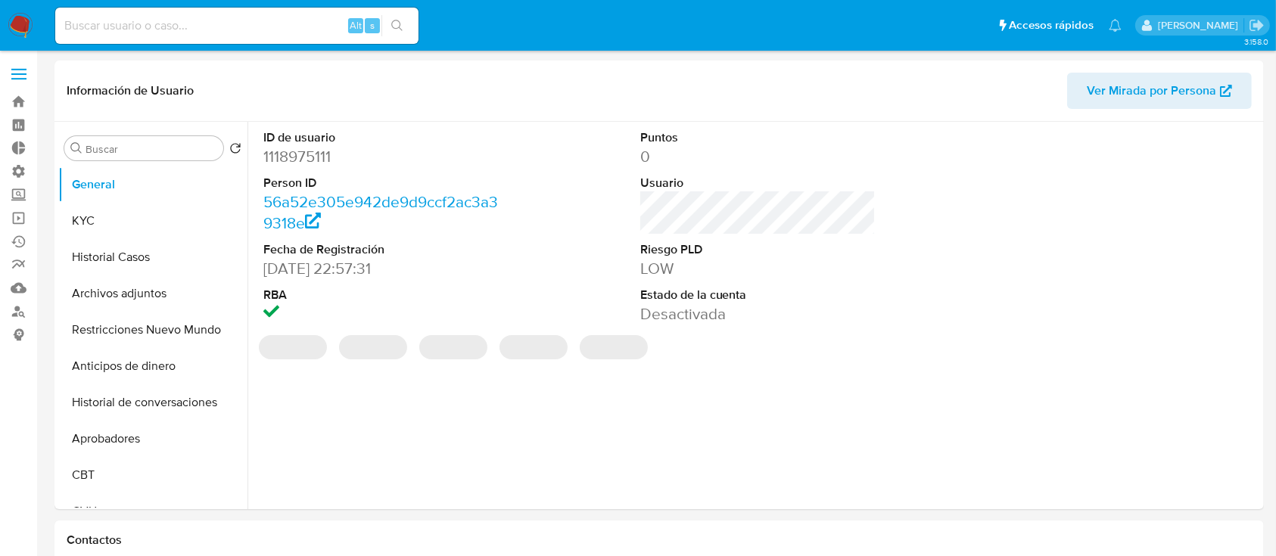
select select "10"
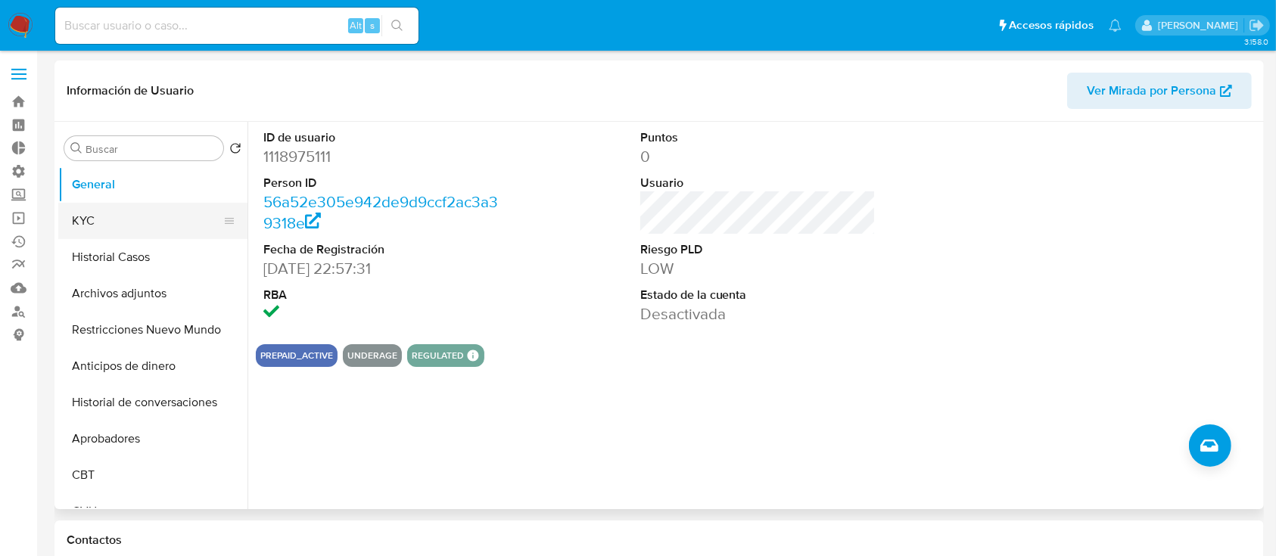
click at [134, 217] on button "KYC" at bounding box center [146, 221] width 177 height 36
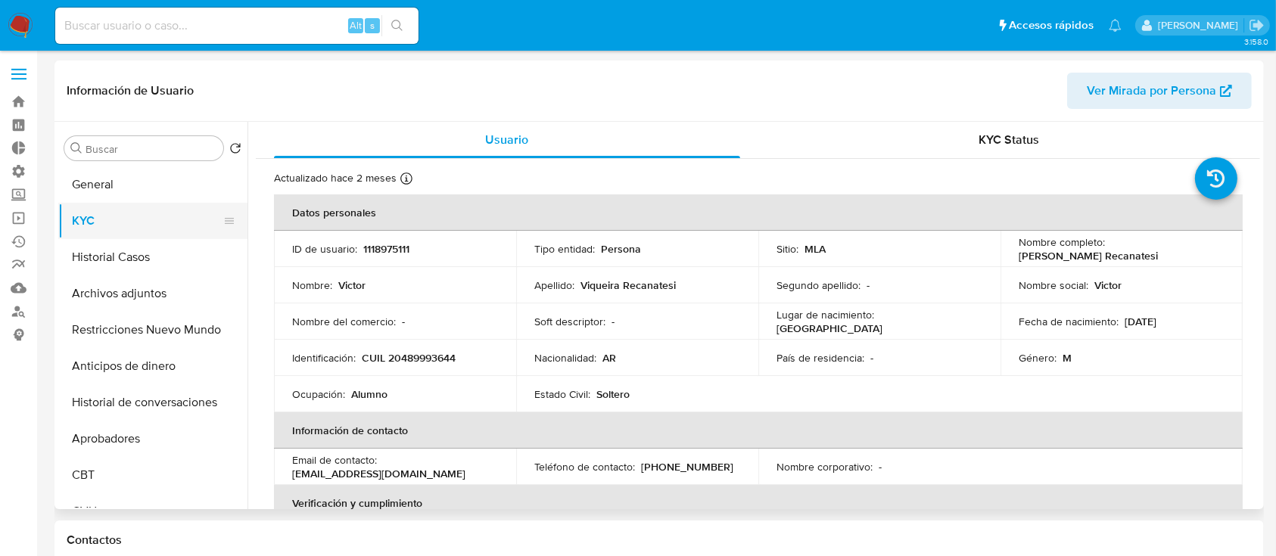
click at [139, 236] on button "KYC" at bounding box center [146, 221] width 177 height 36
click at [142, 254] on button "Historial Casos" at bounding box center [146, 257] width 177 height 36
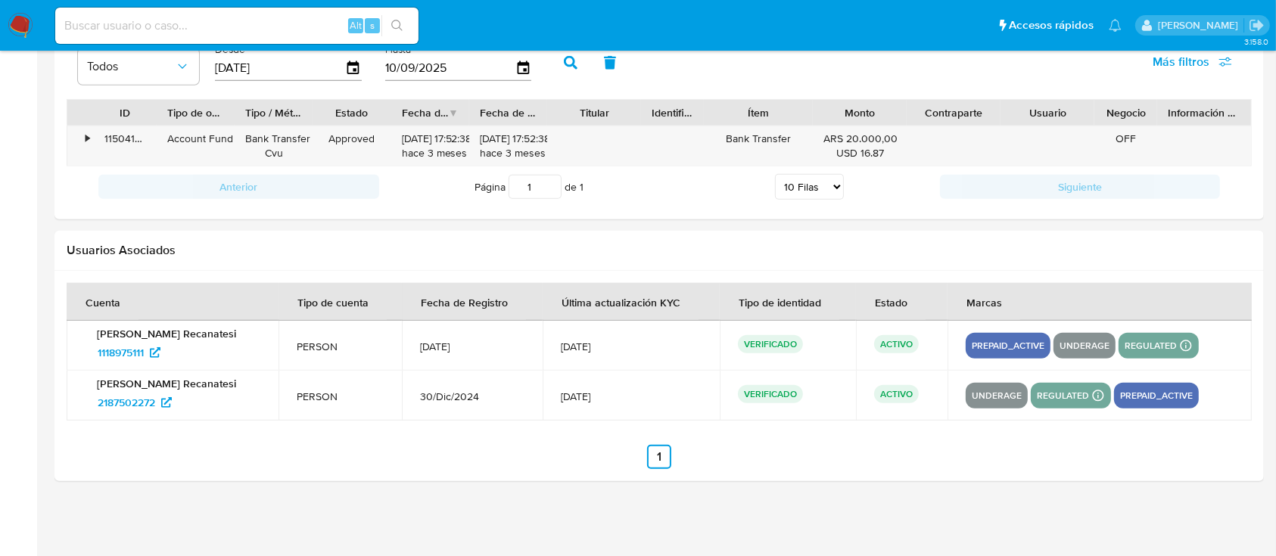
scroll to position [1463, 0]
